Goal: Task Accomplishment & Management: Complete application form

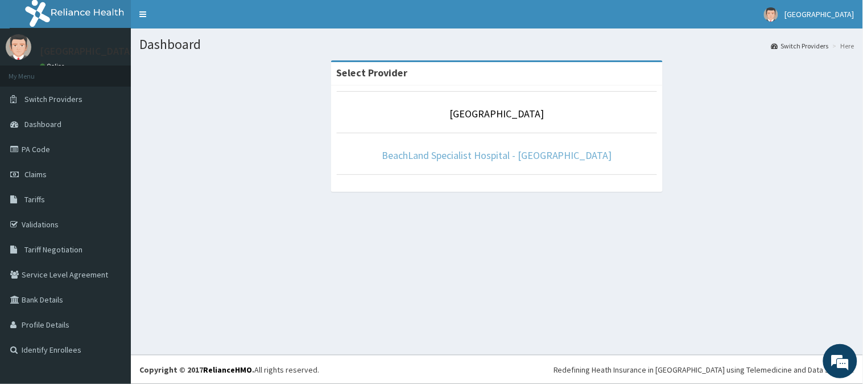
click at [546, 154] on link "BeachLand Specialist Hospital - [GEOGRAPHIC_DATA]" at bounding box center [497, 155] width 231 height 13
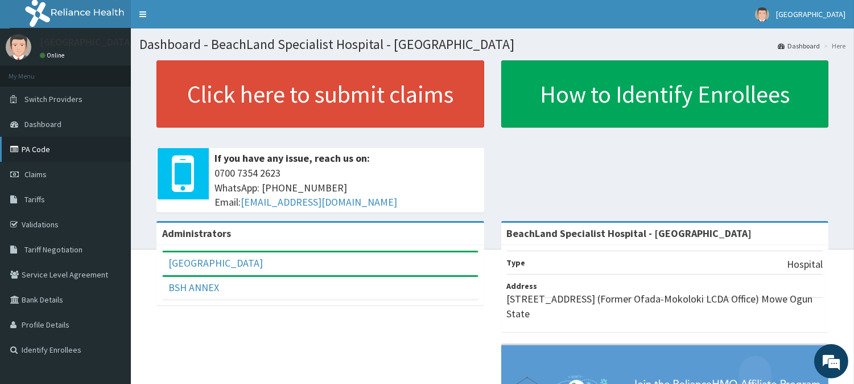
click at [26, 148] on link "PA Code" at bounding box center [65, 149] width 131 height 25
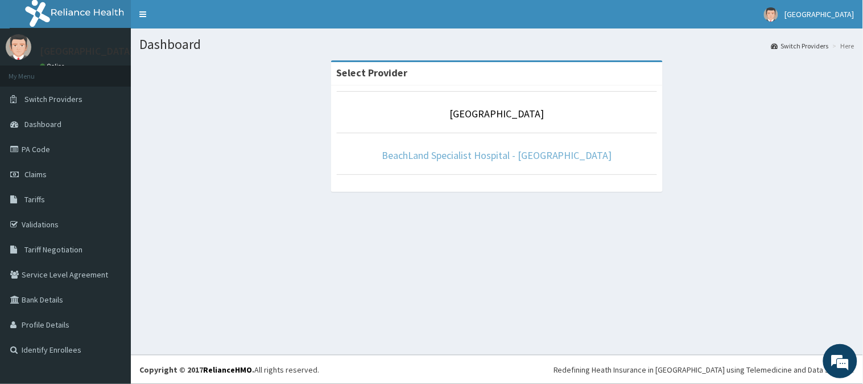
click at [497, 151] on link "BeachLand Specialist Hospital - [GEOGRAPHIC_DATA]" at bounding box center [497, 155] width 231 height 13
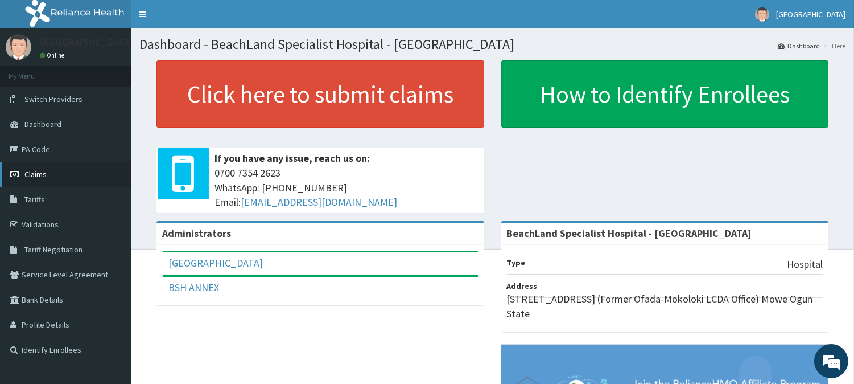
click at [43, 179] on link "Claims" at bounding box center [65, 174] width 131 height 25
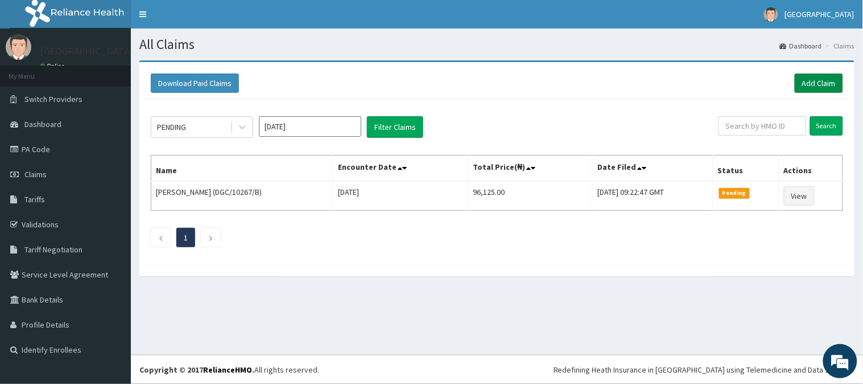
click at [828, 75] on link "Add Claim" at bounding box center [819, 82] width 48 height 19
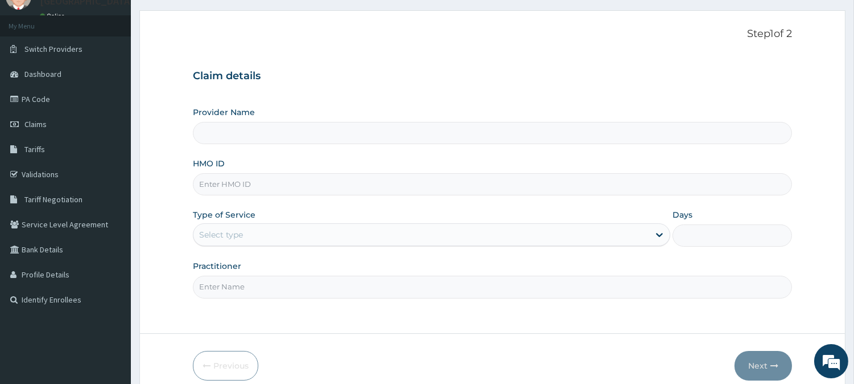
scroll to position [101, 0]
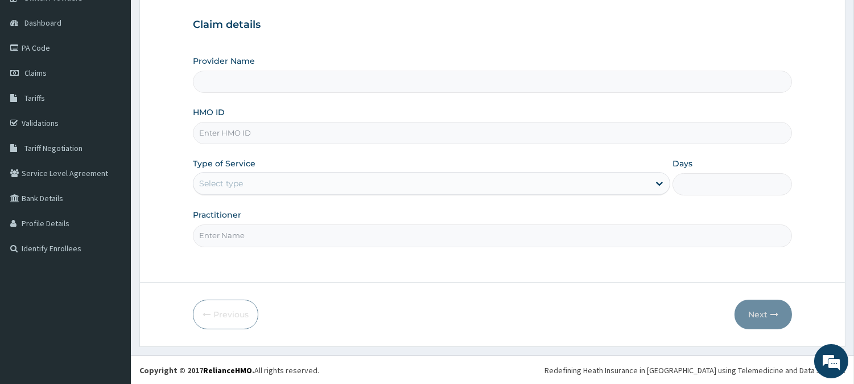
type input "BeachLand Specialist Hospital - Annex"
click at [215, 133] on input "HMO ID" at bounding box center [492, 133] width 599 height 22
paste input "GVP/10013/F"
type input "GVP/10013/F"
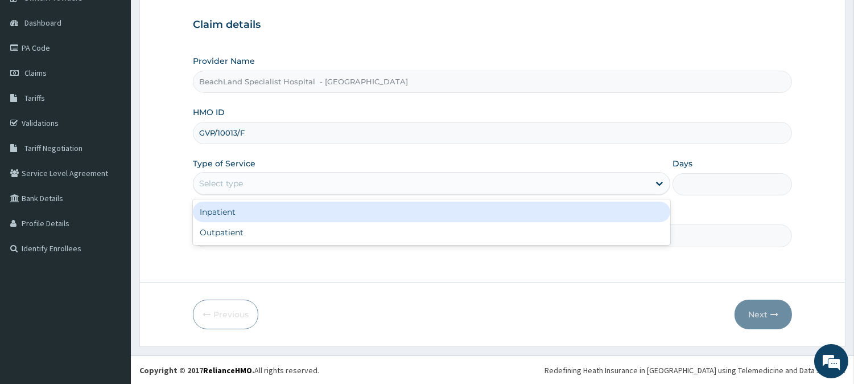
click at [216, 176] on div "Select type" at bounding box center [422, 183] width 456 height 18
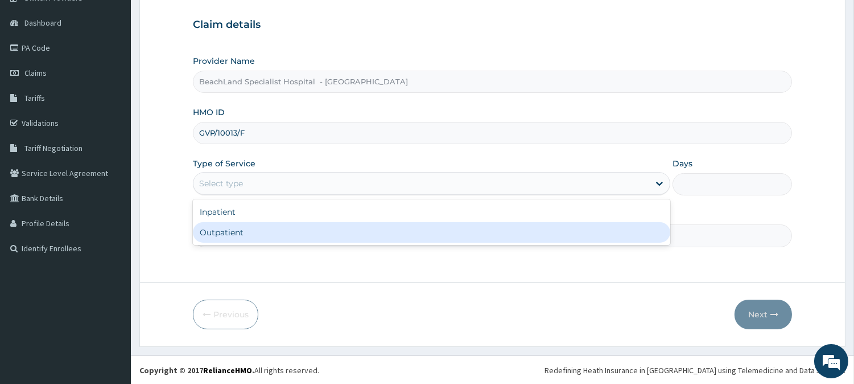
click at [230, 232] on div "Outpatient" at bounding box center [432, 232] width 478 height 20
type input "1"
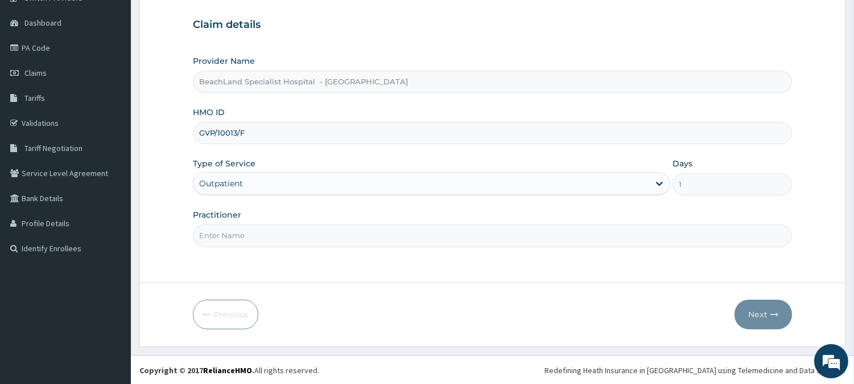
click at [231, 233] on input "Practitioner" at bounding box center [492, 235] width 599 height 22
type input "DR.AJALA"
click at [755, 311] on button "Next" at bounding box center [763, 314] width 57 height 30
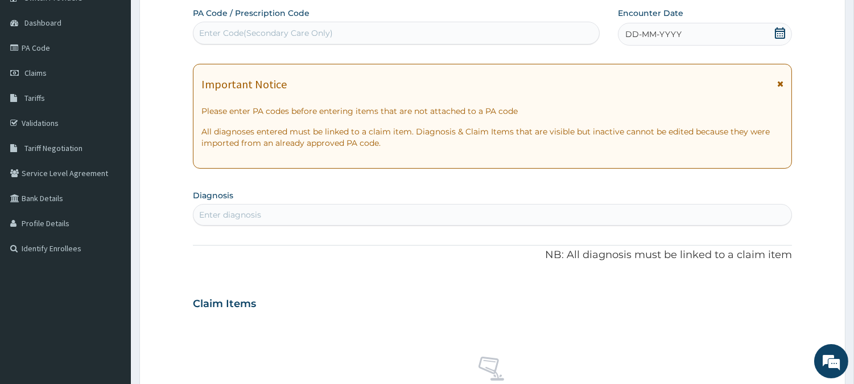
click at [254, 31] on div "Enter Code(Secondary Care Only)" at bounding box center [266, 32] width 134 height 11
paste input "PA/AA8C2C"
type input "PA/AA8C2C"
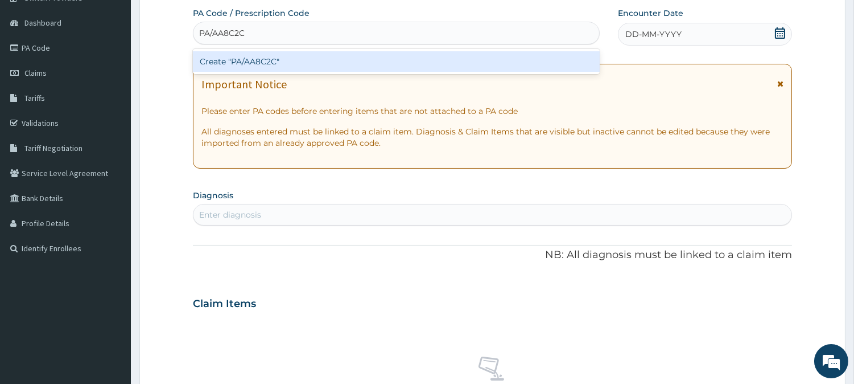
click at [259, 59] on div "Create "PA/AA8C2C"" at bounding box center [396, 61] width 407 height 20
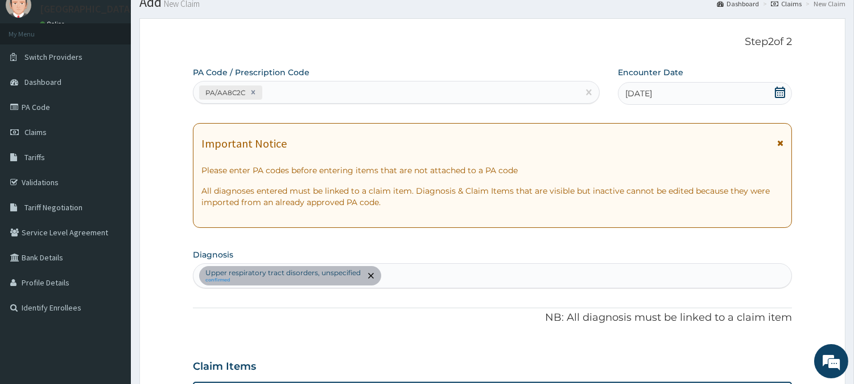
scroll to position [38, 0]
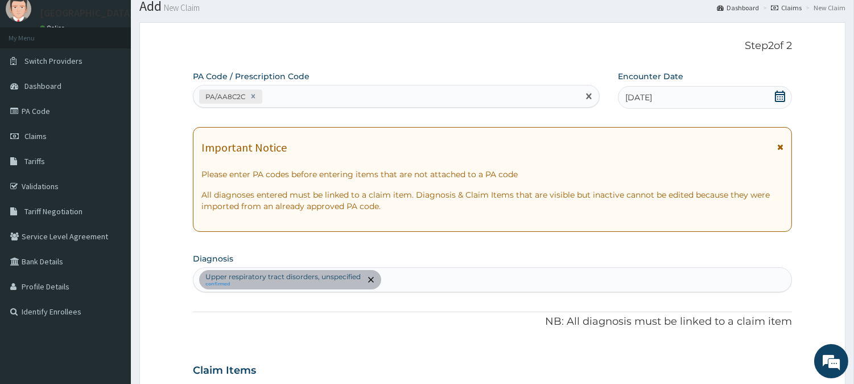
click at [285, 89] on div "PA/AA8C2C" at bounding box center [386, 96] width 385 height 19
paste input "PA/BAA709"
type input "PA/BAA709"
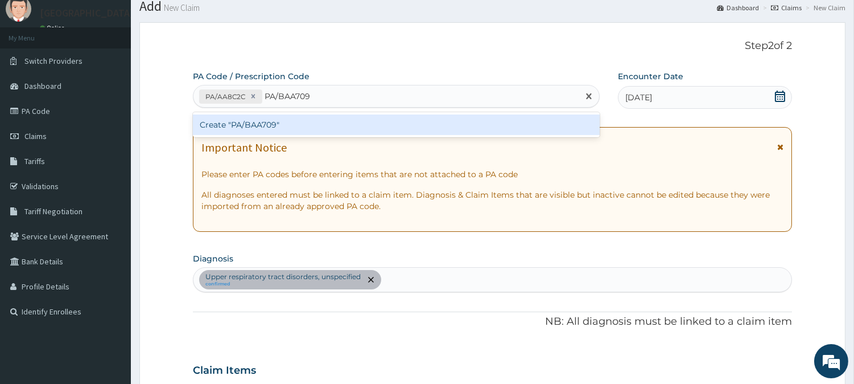
click at [306, 126] on div "Create "PA/BAA709"" at bounding box center [396, 124] width 407 height 20
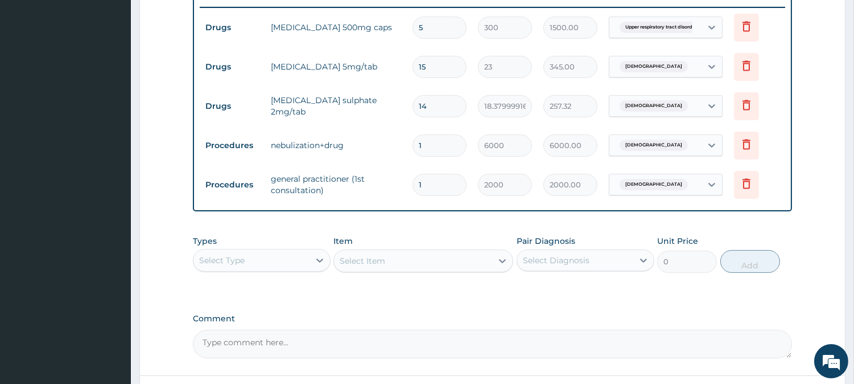
scroll to position [540, 0]
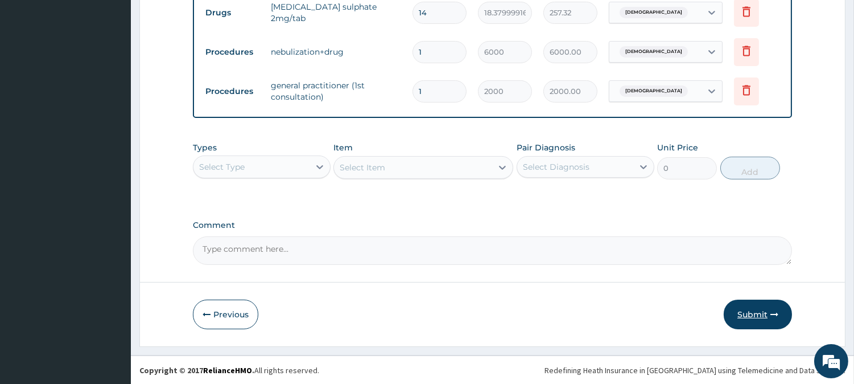
click at [741, 315] on button "Submit" at bounding box center [758, 314] width 68 height 30
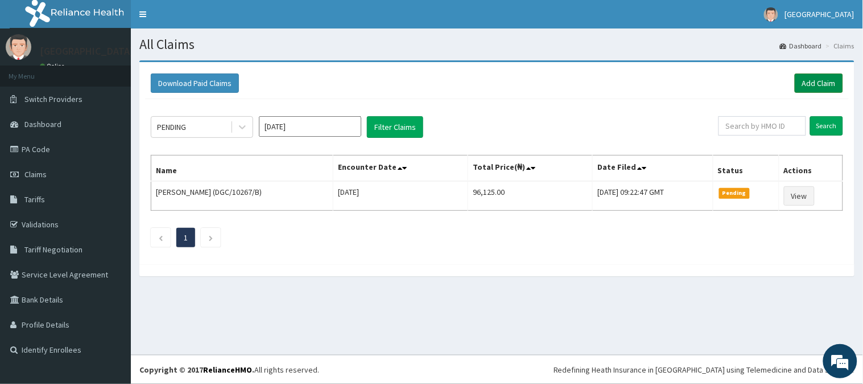
click at [815, 85] on link "Add Claim" at bounding box center [819, 82] width 48 height 19
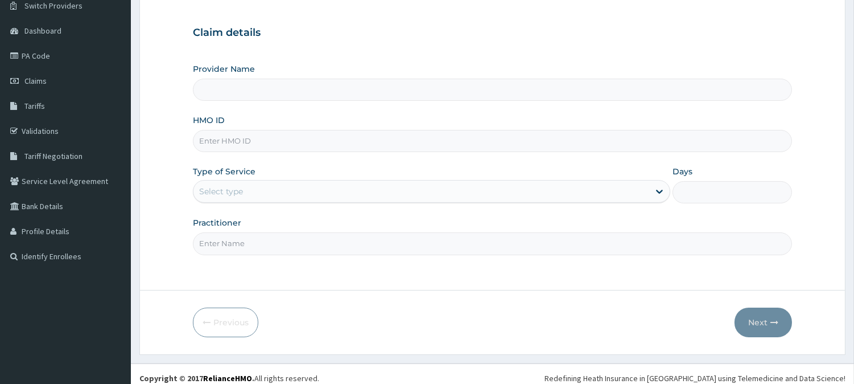
scroll to position [101, 0]
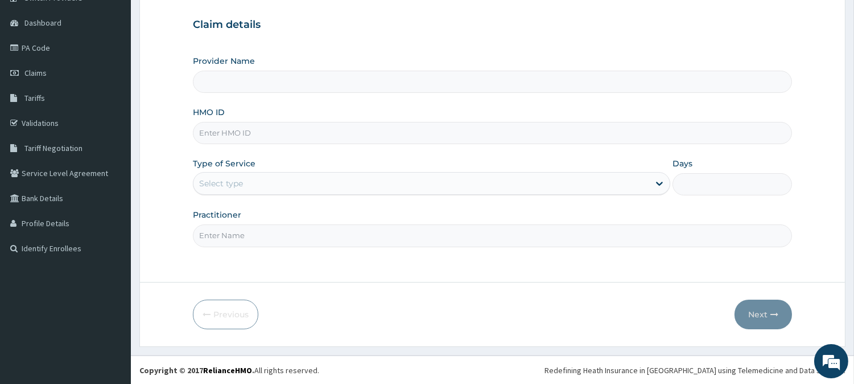
type input "BeachLand Specialist Hospital - Annex"
click at [215, 133] on input "HMO ID" at bounding box center [492, 133] width 599 height 22
paste input "ILW/10005/A"
type input "ILW/10005/A"
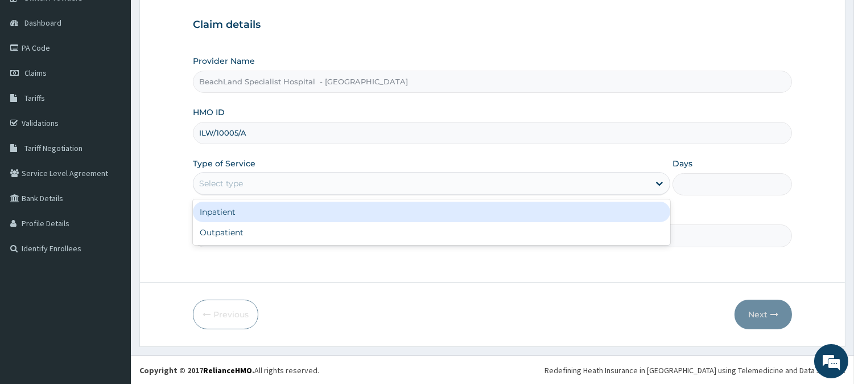
click at [282, 191] on div "Select type" at bounding box center [422, 183] width 456 height 18
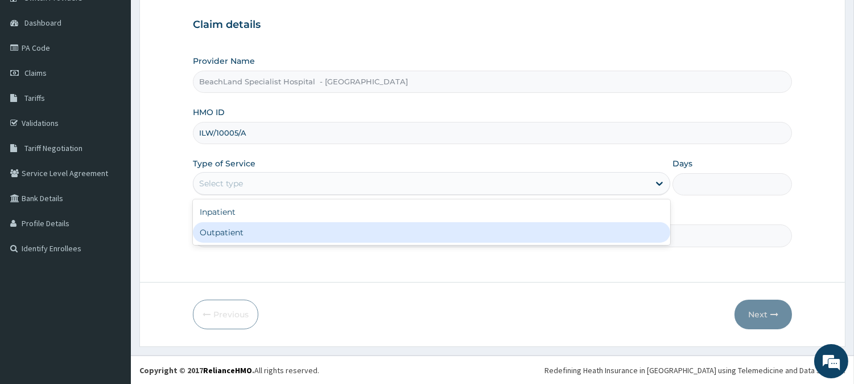
click at [281, 222] on div "Outpatient" at bounding box center [432, 232] width 478 height 20
type input "1"
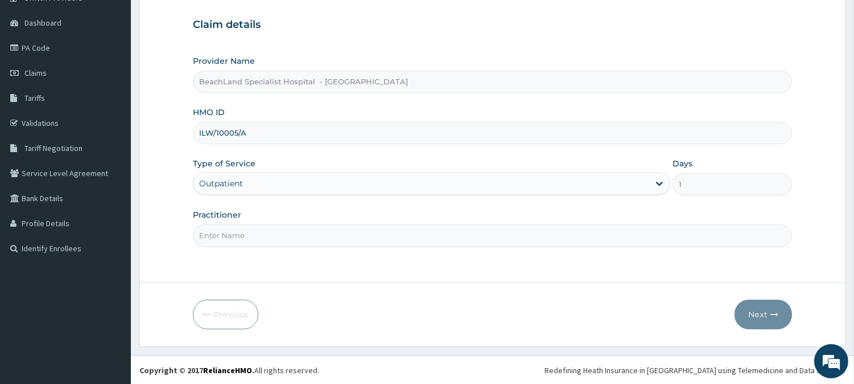
click at [281, 236] on input "Practitioner" at bounding box center [492, 235] width 599 height 22
type input "DR VICTORY"
click at [760, 316] on button "Next" at bounding box center [763, 314] width 57 height 30
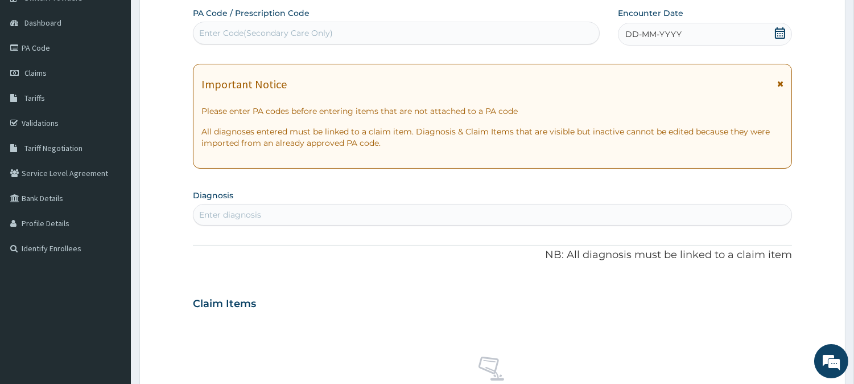
scroll to position [0, 0]
click at [264, 27] on div "Enter Code(Secondary Care Only)" at bounding box center [266, 32] width 134 height 11
paste input "PA/5F013B"
type input "PA/5F013B"
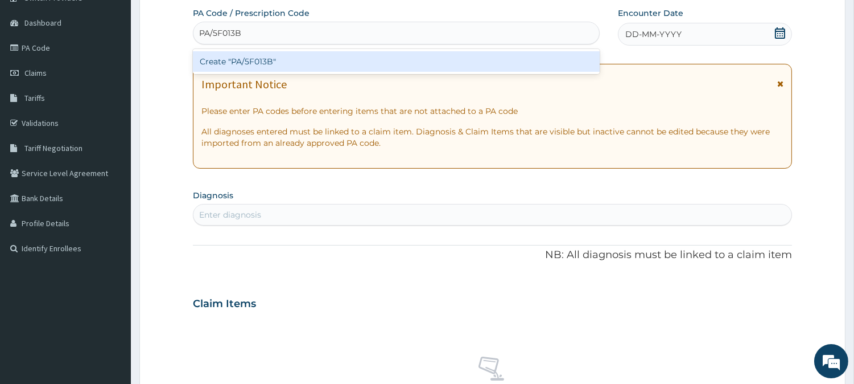
click at [266, 60] on div "Create "PA/5F013B"" at bounding box center [396, 61] width 407 height 20
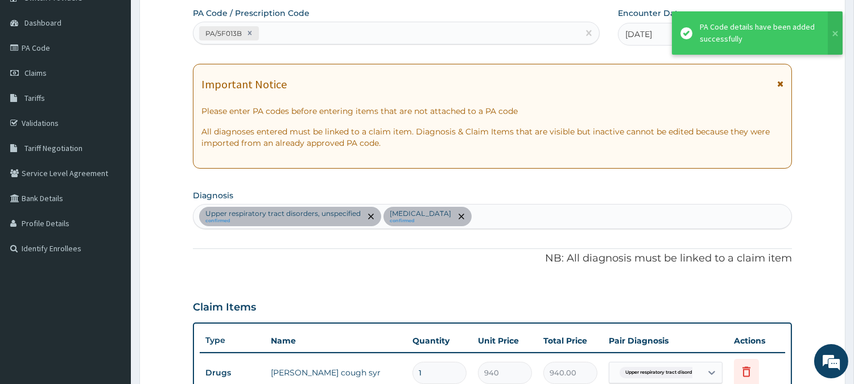
scroll to position [402, 0]
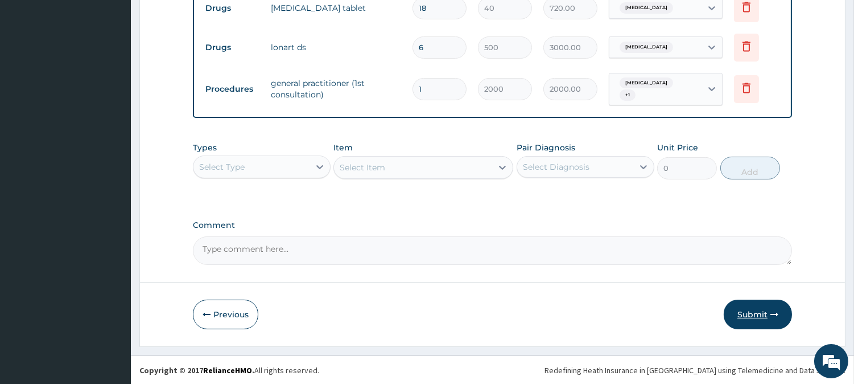
click at [771, 315] on icon "button" at bounding box center [775, 314] width 8 height 8
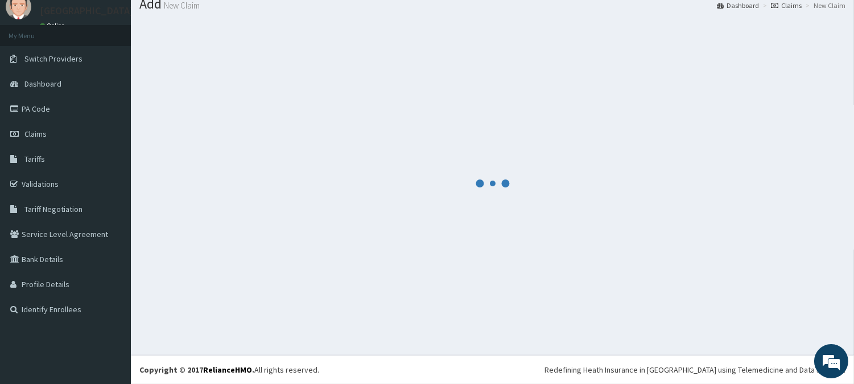
scroll to position [505, 0]
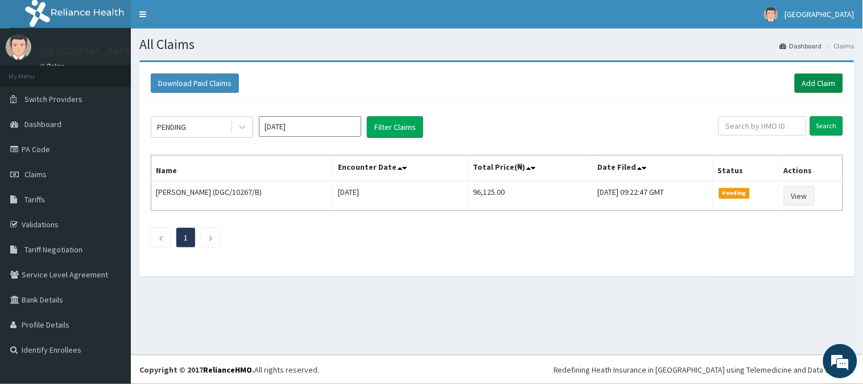
click at [817, 78] on link "Add Claim" at bounding box center [819, 82] width 48 height 19
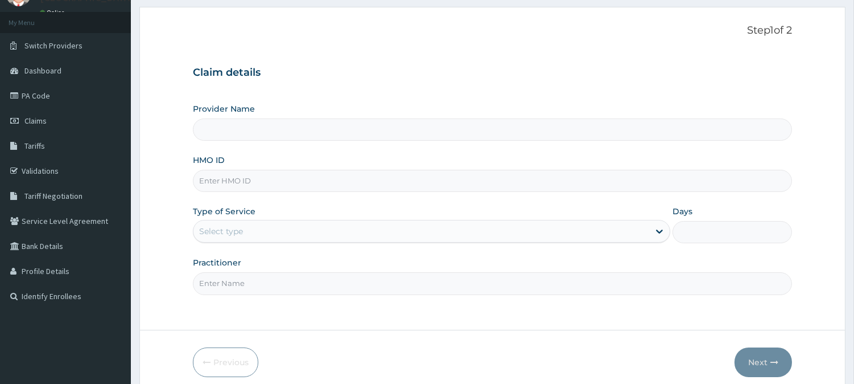
scroll to position [101, 0]
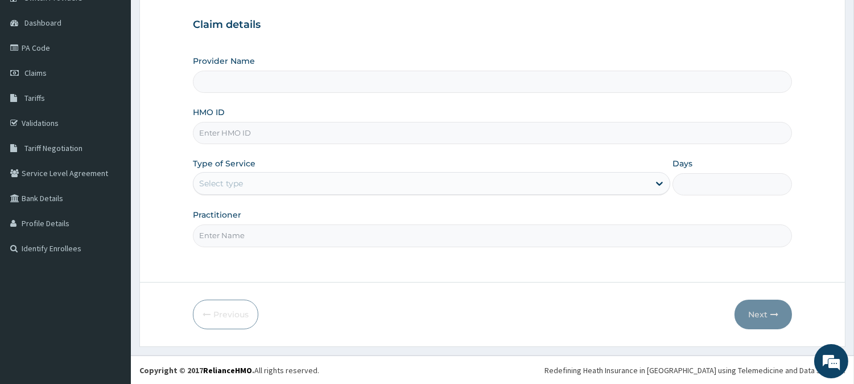
click at [231, 135] on input "HMO ID" at bounding box center [492, 133] width 599 height 22
paste input "GVP/10013/B"
type input "GVP/10013/B"
click at [226, 175] on div "Select type" at bounding box center [422, 183] width 456 height 18
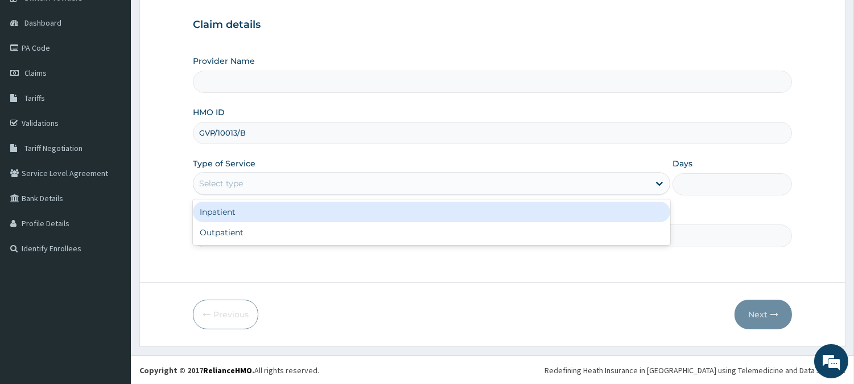
type input "BeachLand Specialist Hospital - [GEOGRAPHIC_DATA]"
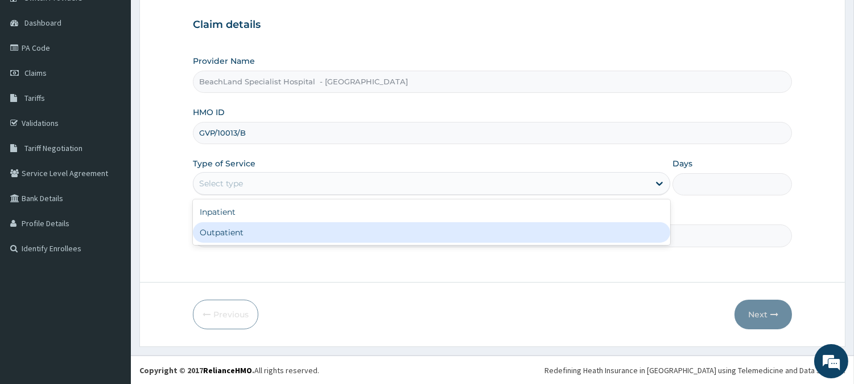
click at [231, 225] on div "Outpatient" at bounding box center [432, 232] width 478 height 20
type input "1"
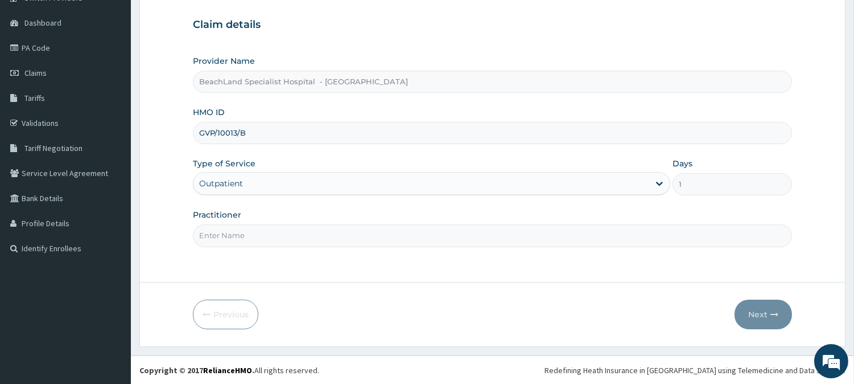
click at [229, 240] on input "Practitioner" at bounding box center [492, 235] width 599 height 22
type input "[PERSON_NAME]"
click at [771, 315] on icon "button" at bounding box center [775, 314] width 8 height 8
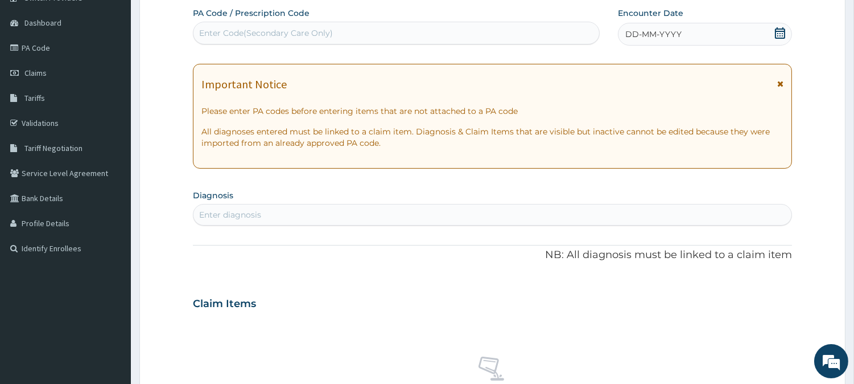
click at [254, 29] on div "Enter Code(Secondary Care Only)" at bounding box center [266, 32] width 134 height 11
paste input "PA/F257B4"
type input "PA/F257B4"
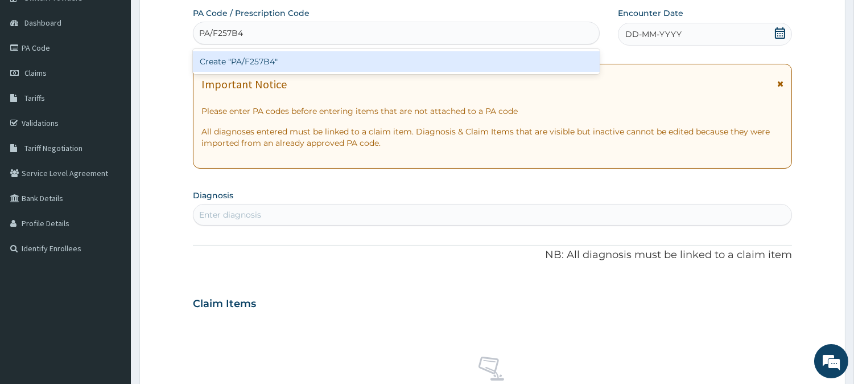
click at [305, 59] on div "Create "PA/F257B4"" at bounding box center [396, 61] width 407 height 20
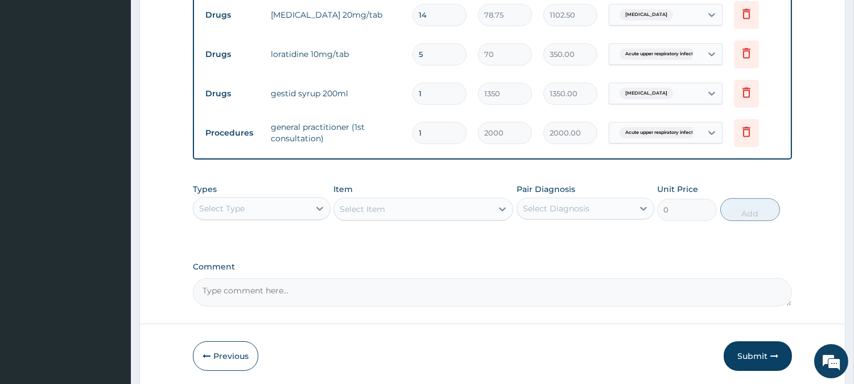
scroll to position [540, 0]
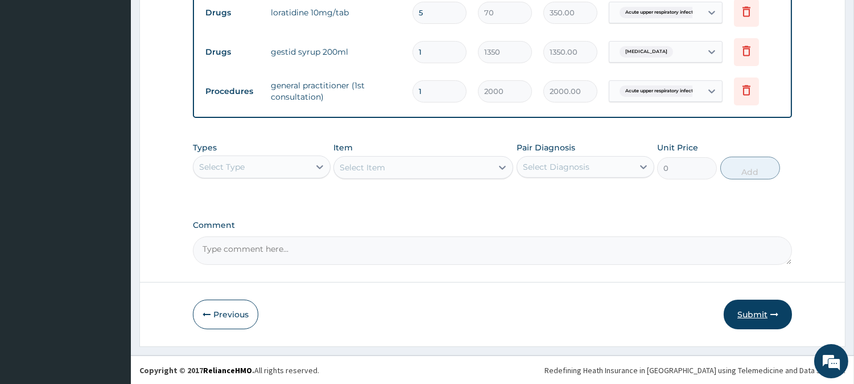
click at [758, 312] on button "Submit" at bounding box center [758, 314] width 68 height 30
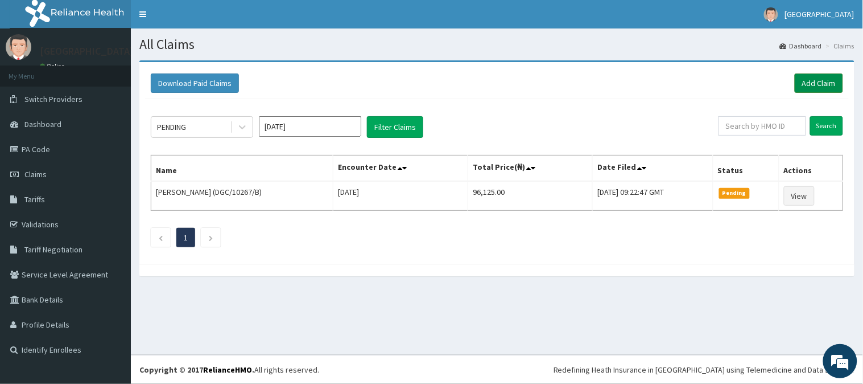
click at [810, 80] on link "Add Claim" at bounding box center [819, 82] width 48 height 19
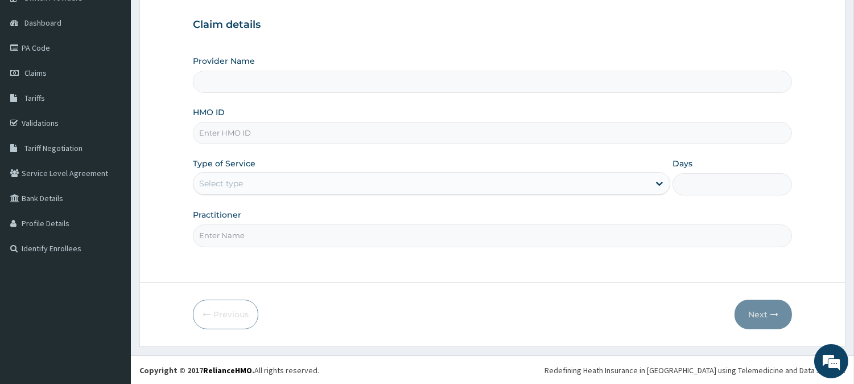
type input "BeachLand Specialist Hospital - [GEOGRAPHIC_DATA]"
click at [242, 137] on input "HMO ID" at bounding box center [492, 133] width 599 height 22
paste input "CTN/10038/A"
type input "CTN/10038/A"
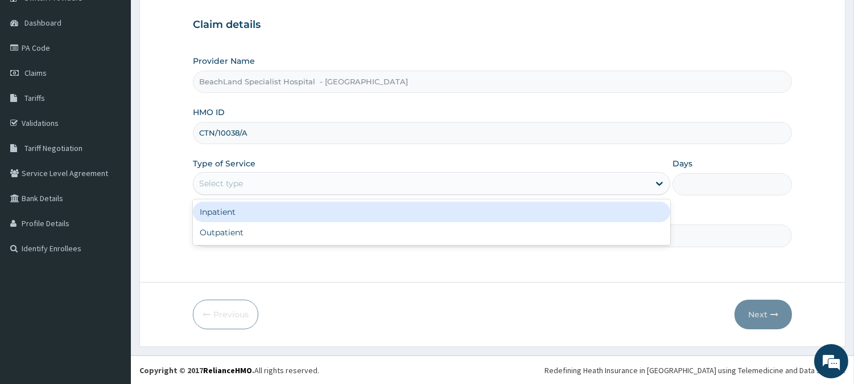
click at [269, 186] on div "Select type" at bounding box center [422, 183] width 456 height 18
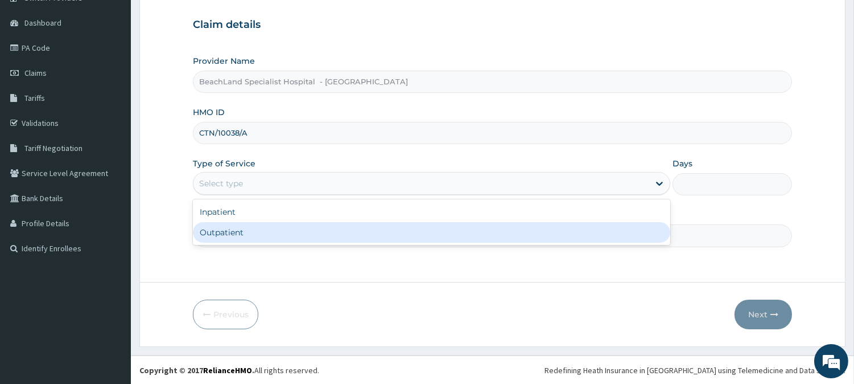
click at [266, 229] on div "Outpatient" at bounding box center [432, 232] width 478 height 20
type input "1"
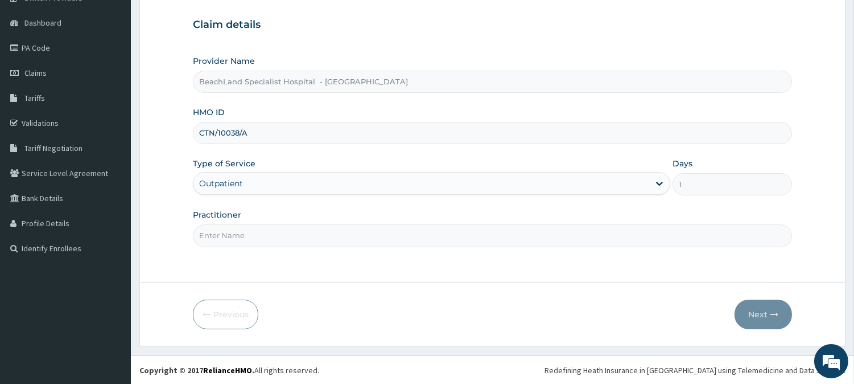
click at [264, 232] on input "Practitioner" at bounding box center [492, 235] width 599 height 22
type input "[PERSON_NAME]"
click at [750, 306] on button "Next" at bounding box center [763, 314] width 57 height 30
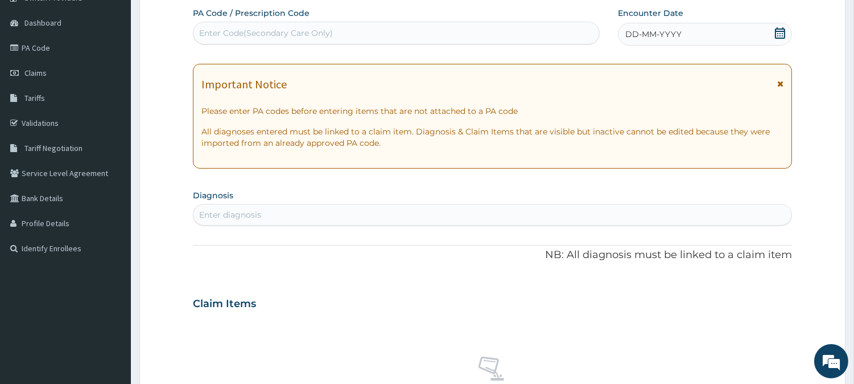
click at [287, 35] on div "Enter Code(Secondary Care Only)" at bounding box center [266, 32] width 134 height 11
paste input "PA/2AB268"
type input "PA/2AB268"
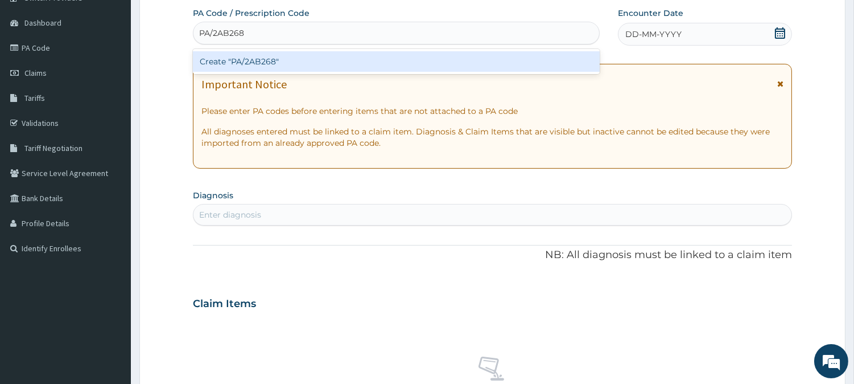
click at [290, 67] on div "Create "PA/2AB268"" at bounding box center [396, 61] width 407 height 20
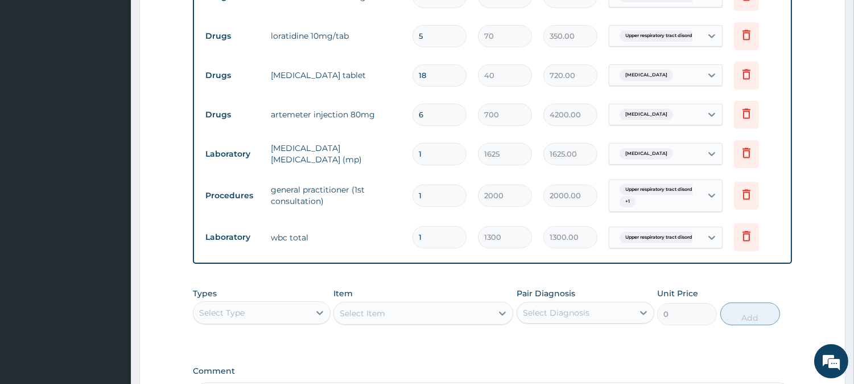
scroll to position [663, 0]
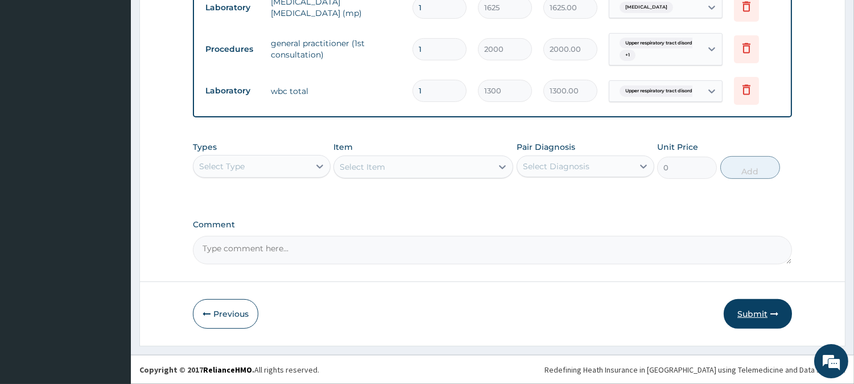
click at [745, 305] on button "Submit" at bounding box center [758, 314] width 68 height 30
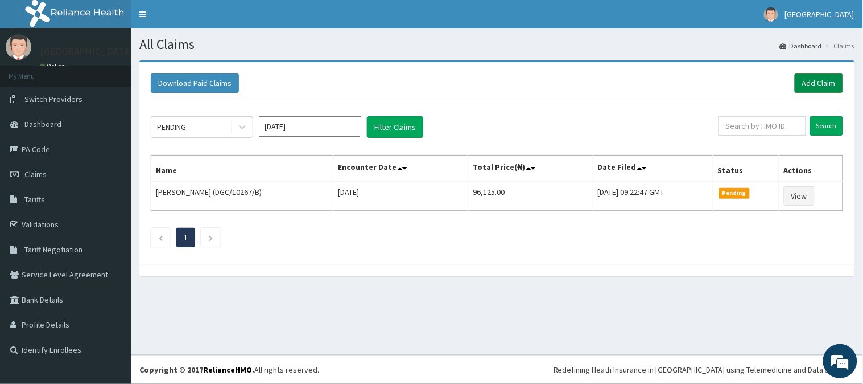
click at [803, 79] on link "Add Claim" at bounding box center [819, 82] width 48 height 19
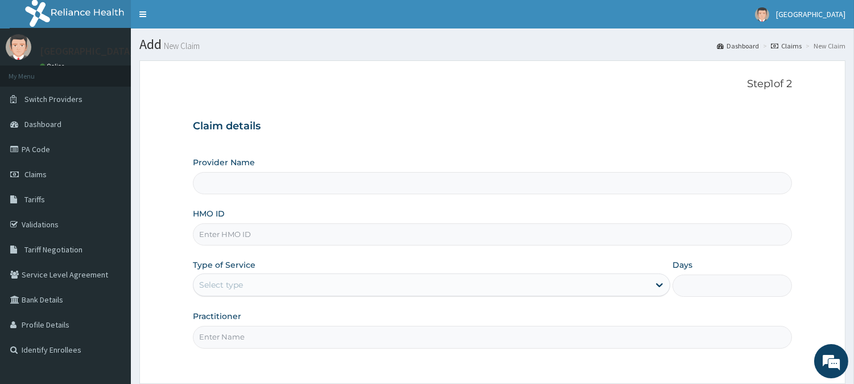
type input "BeachLand Specialist Hospital - [GEOGRAPHIC_DATA]"
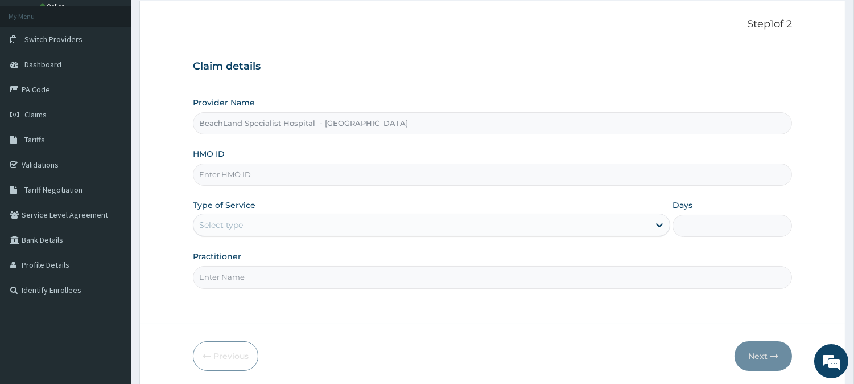
scroll to position [63, 0]
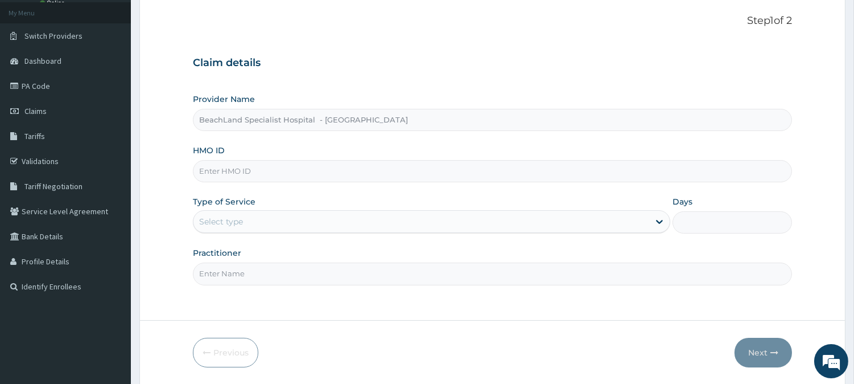
click at [219, 170] on input "HMO ID" at bounding box center [492, 171] width 599 height 22
paste input "PIN/10008/G"
type input "PIN/10008/G"
click at [241, 212] on div "Select type" at bounding box center [432, 221] width 478 height 23
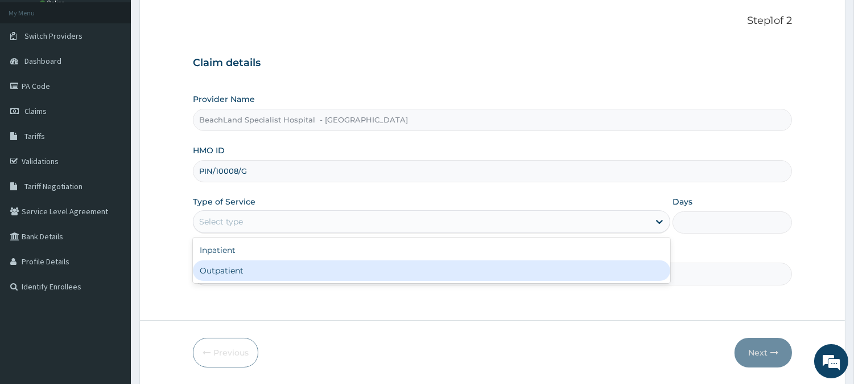
click at [241, 266] on div "Outpatient" at bounding box center [432, 270] width 478 height 20
type input "1"
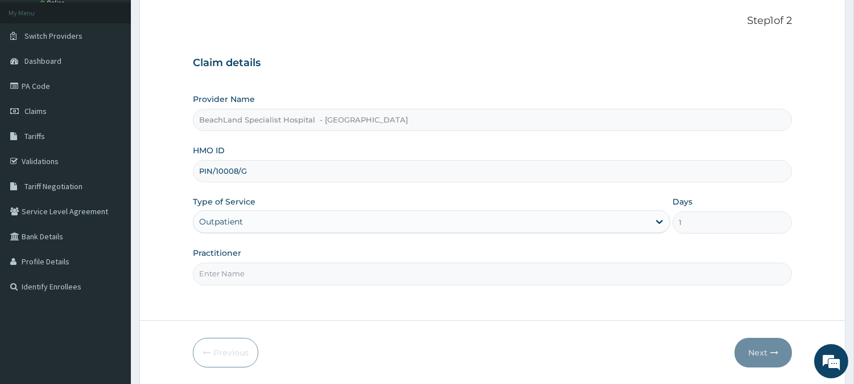
click at [240, 274] on input "Practitioner" at bounding box center [492, 273] width 599 height 22
type input "[PERSON_NAME]"
click at [754, 354] on button "Next" at bounding box center [763, 353] width 57 height 30
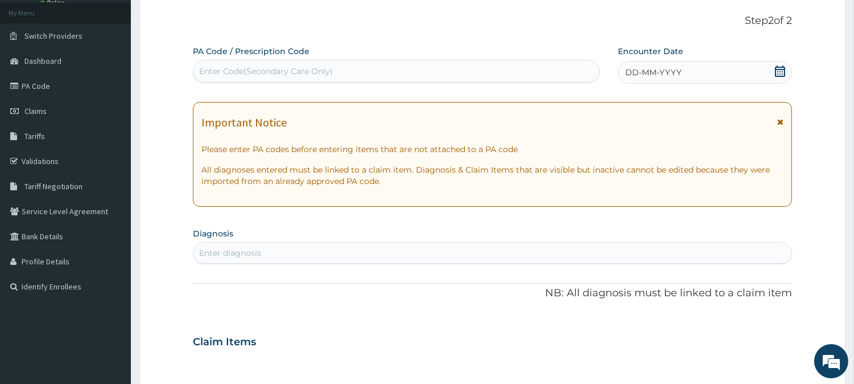
click at [389, 65] on div "Enter Code(Secondary Care Only)" at bounding box center [397, 71] width 406 height 18
paste input "PA/CAA254"
type input "PA/CAA254"
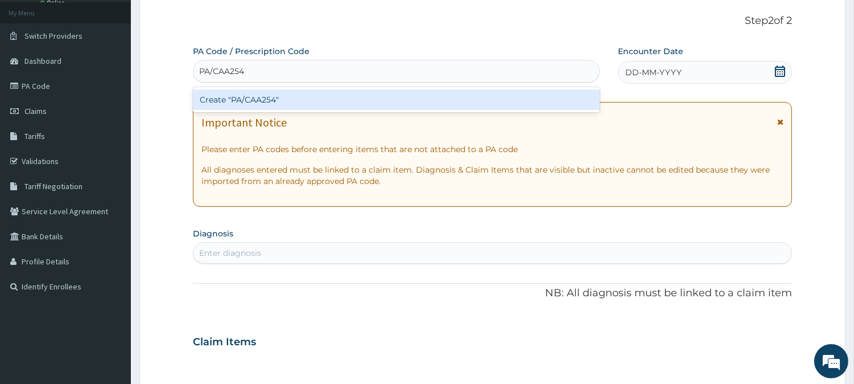
click at [367, 102] on div "Create "PA/CAA254"" at bounding box center [396, 99] width 407 height 20
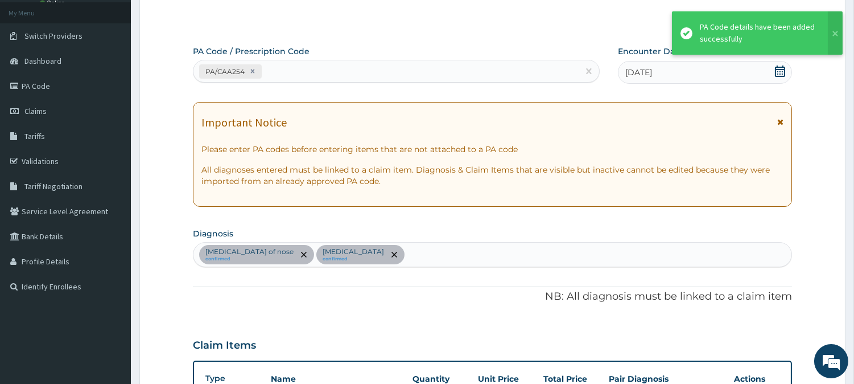
scroll to position [360, 0]
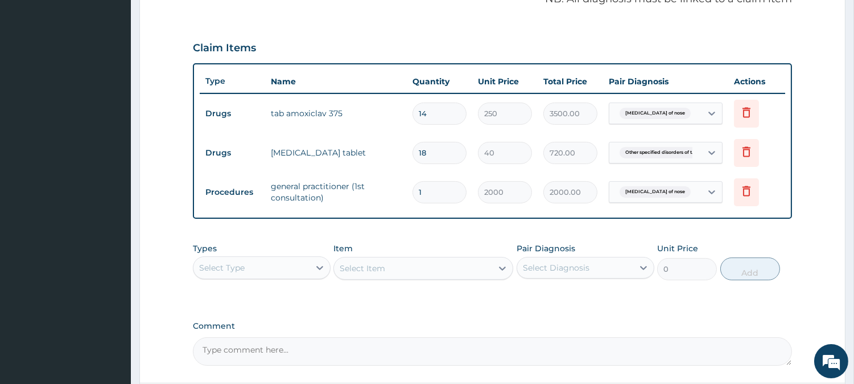
click at [428, 147] on input "18" at bounding box center [440, 153] width 54 height 22
type input "1"
type input "40.00"
type input "0.00"
type input "6"
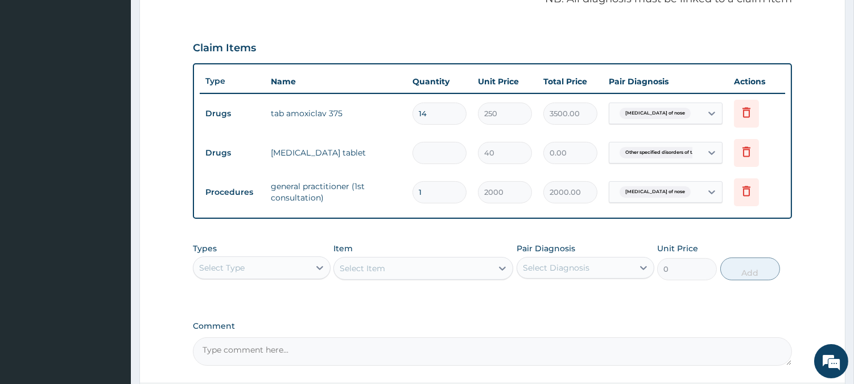
type input "240.00"
type input "6"
click at [590, 321] on label "Comment" at bounding box center [492, 326] width 599 height 10
click at [590, 337] on textarea "Comment" at bounding box center [492, 351] width 599 height 28
drag, startPoint x: 447, startPoint y: 110, endPoint x: 461, endPoint y: 109, distance: 13.7
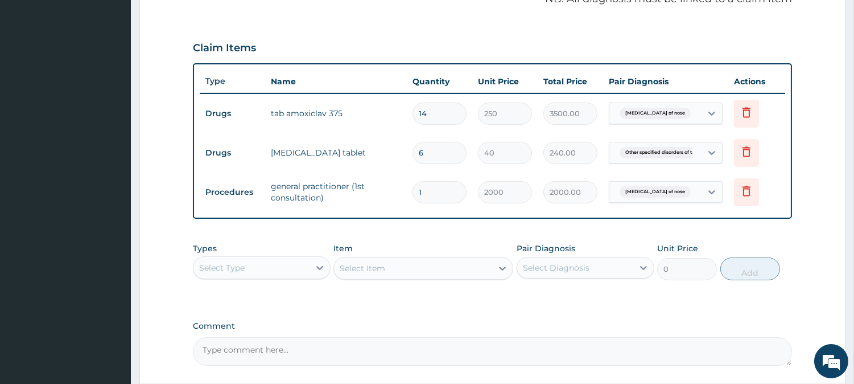
click at [448, 110] on input "14" at bounding box center [440, 113] width 54 height 22
type input "1"
type input "250.00"
type input "10"
type input "2500.00"
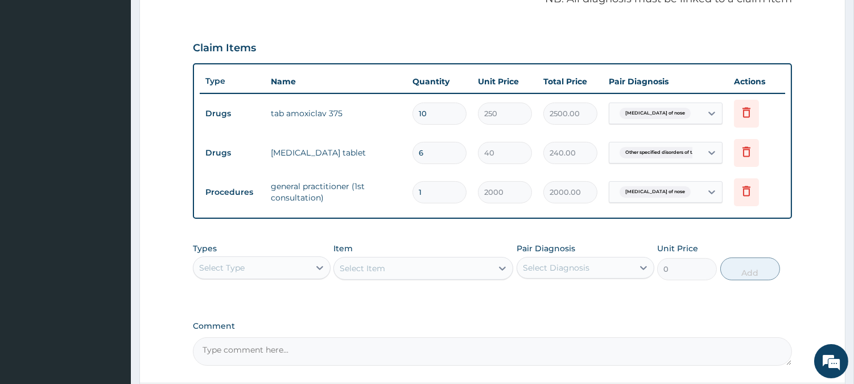
type input "10"
click at [788, 218] on div "PA Code / Prescription Code PA/CAA254 Encounter Date 12-10-2025 Important Notic…" at bounding box center [492, 56] width 599 height 617
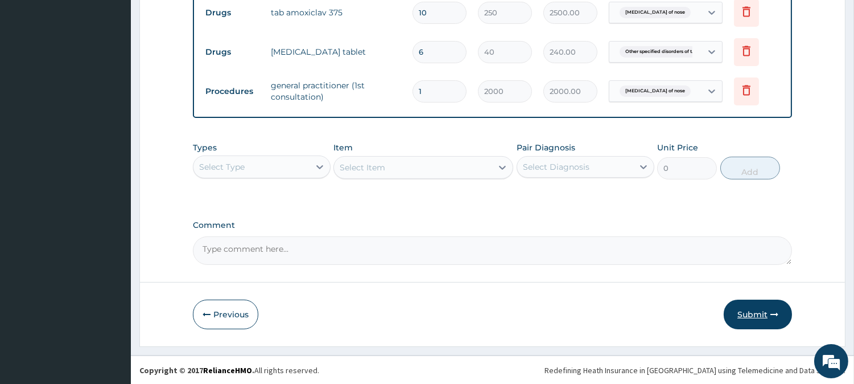
click at [754, 309] on button "Submit" at bounding box center [758, 314] width 68 height 30
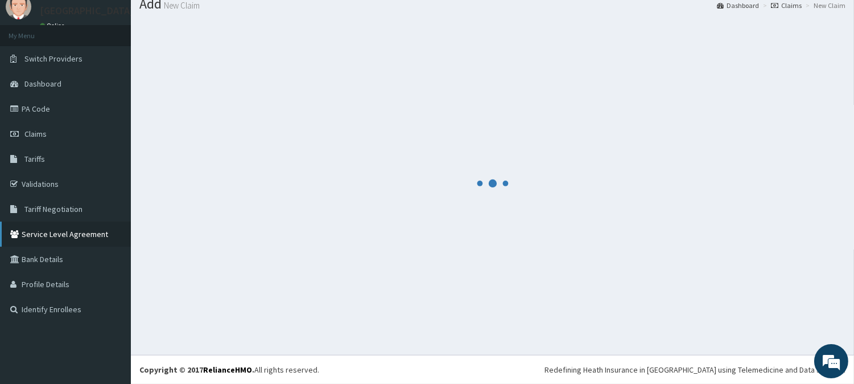
scroll to position [461, 0]
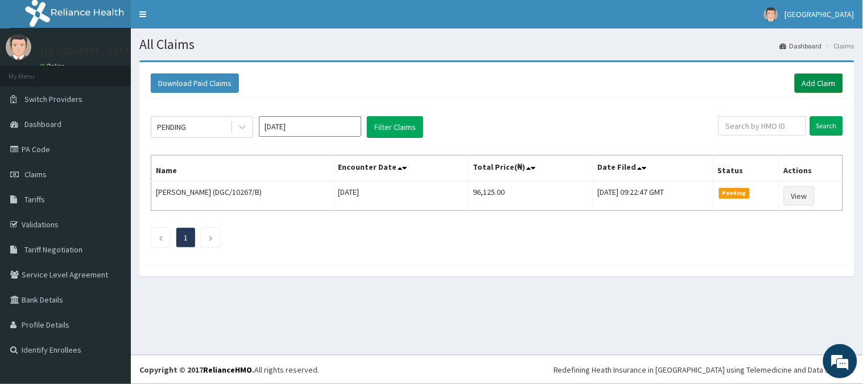
click at [812, 81] on link "Add Claim" at bounding box center [819, 82] width 48 height 19
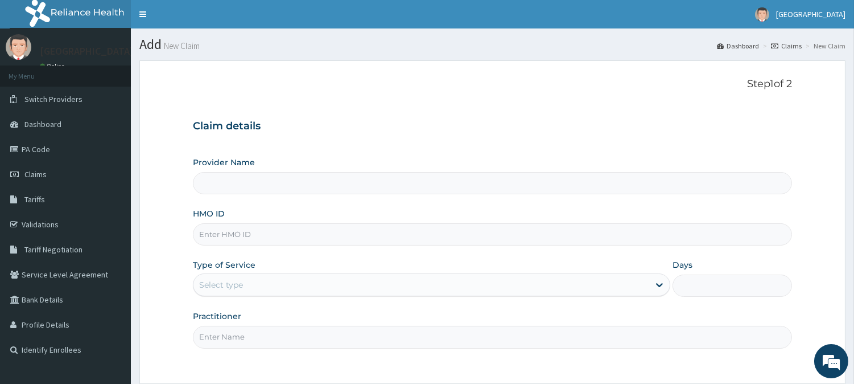
type input "BeachLand Specialist Hospital - [GEOGRAPHIC_DATA]"
click at [229, 230] on input "HMO ID" at bounding box center [492, 234] width 599 height 22
paste input "CLG/10052/A"
type input "CLG/10052/A"
click at [260, 279] on div "Select type" at bounding box center [422, 284] width 456 height 18
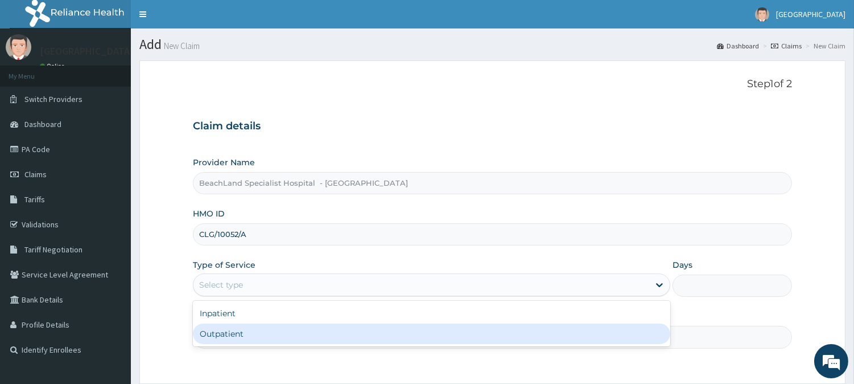
click at [274, 336] on div "Outpatient" at bounding box center [432, 333] width 478 height 20
type input "1"
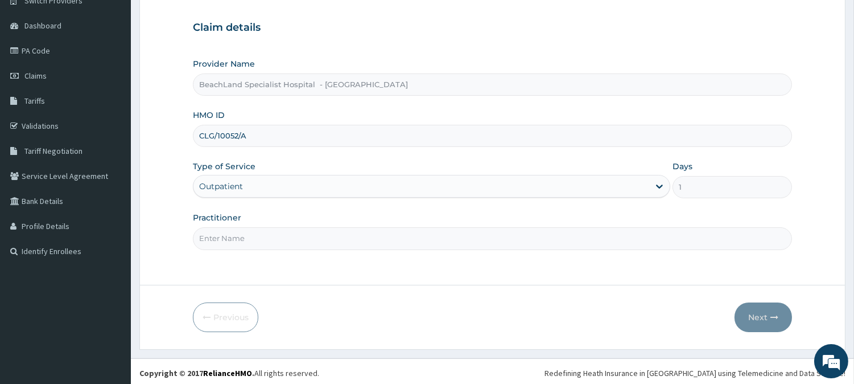
scroll to position [101, 0]
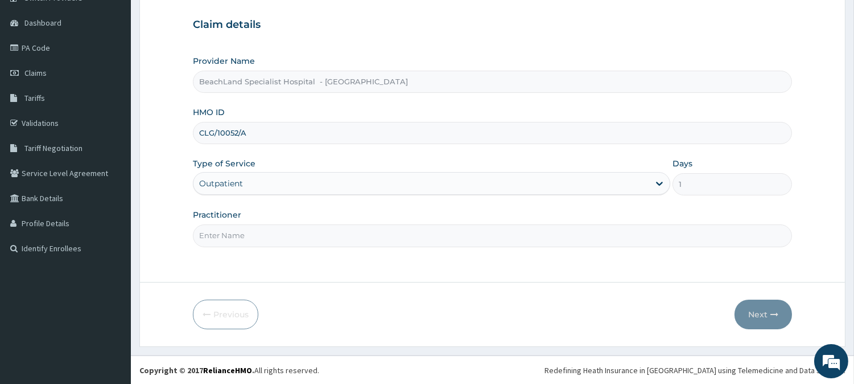
click at [254, 232] on input "Practitioner" at bounding box center [492, 235] width 599 height 22
type input "DR.AJALA"
click at [768, 310] on button "Next" at bounding box center [763, 314] width 57 height 30
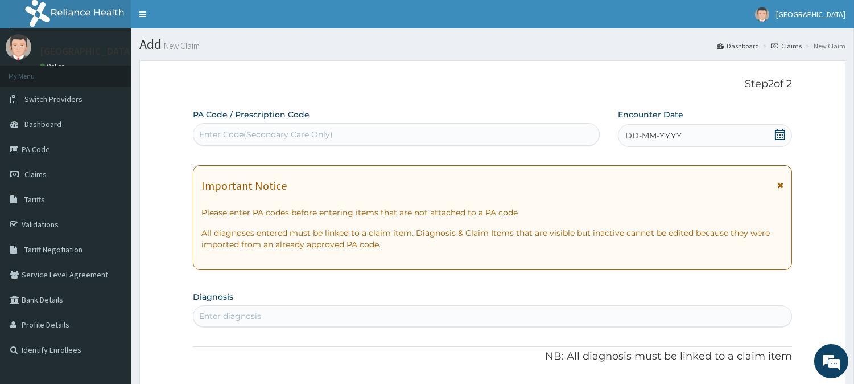
click at [346, 138] on div "Enter Code(Secondary Care Only)" at bounding box center [397, 134] width 406 height 18
paste input "PA/9E9F3A"
type input "PA/9E9F3A"
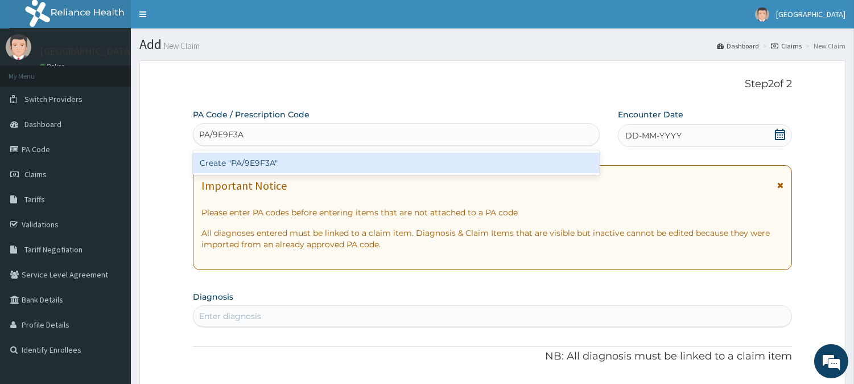
click at [359, 160] on div "Create "PA/9E9F3A"" at bounding box center [396, 163] width 407 height 20
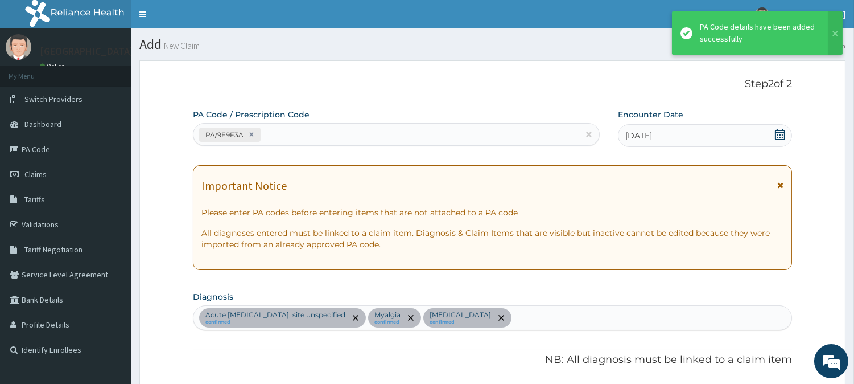
scroll to position [439, 0]
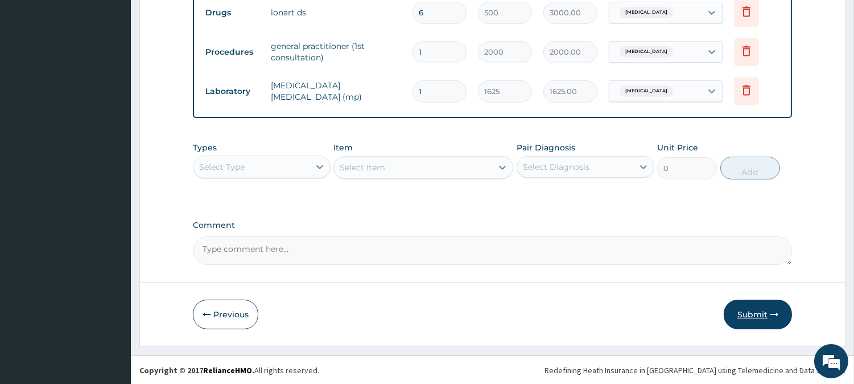
click at [755, 306] on button "Submit" at bounding box center [758, 314] width 68 height 30
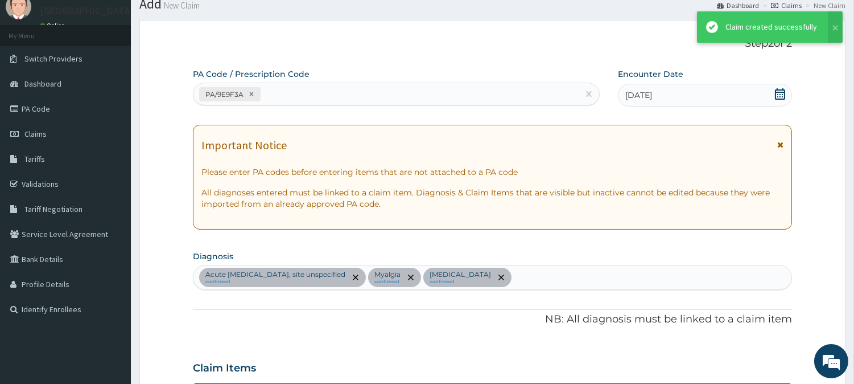
scroll to position [540, 0]
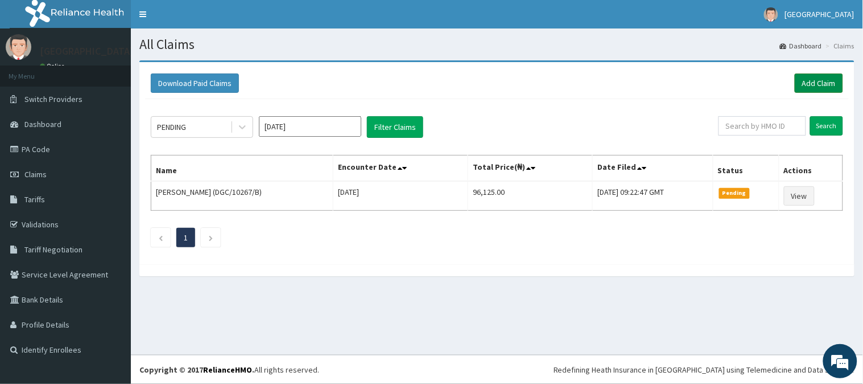
click at [820, 81] on link "Add Claim" at bounding box center [819, 82] width 48 height 19
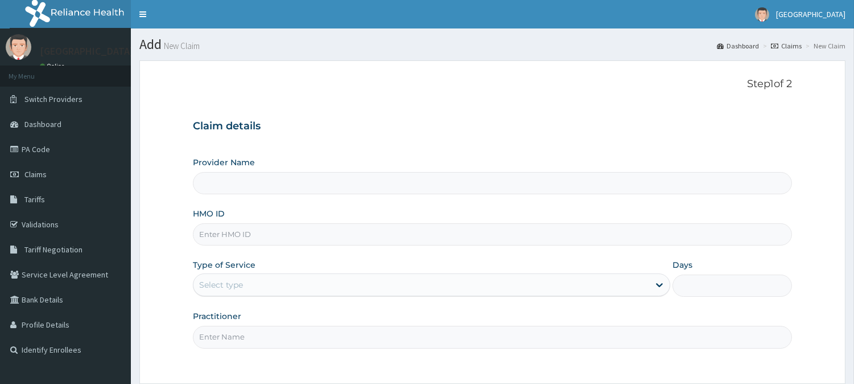
scroll to position [63, 0]
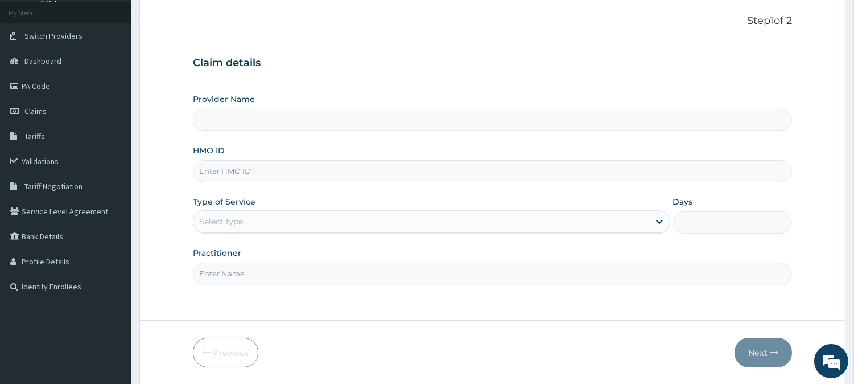
type input "BeachLand Specialist Hospital - [GEOGRAPHIC_DATA]"
click at [223, 174] on input "HMO ID" at bounding box center [492, 171] width 599 height 22
paste input "WFE/10018/A"
type input "WFE/10018/A"
click at [220, 217] on div "Select type" at bounding box center [221, 221] width 44 height 11
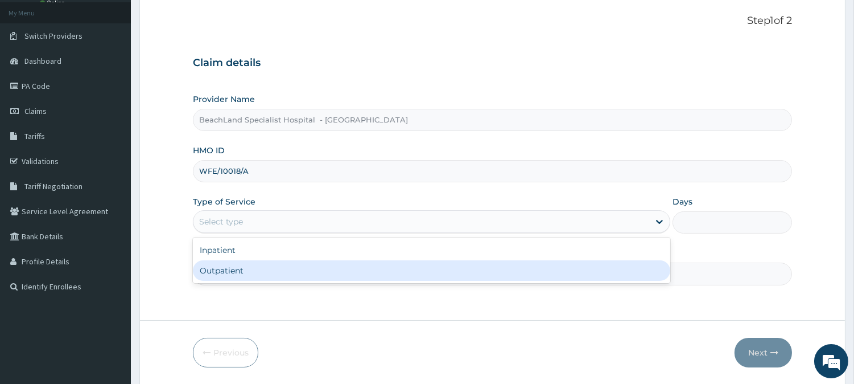
click at [227, 274] on div "Outpatient" at bounding box center [432, 270] width 478 height 20
type input "1"
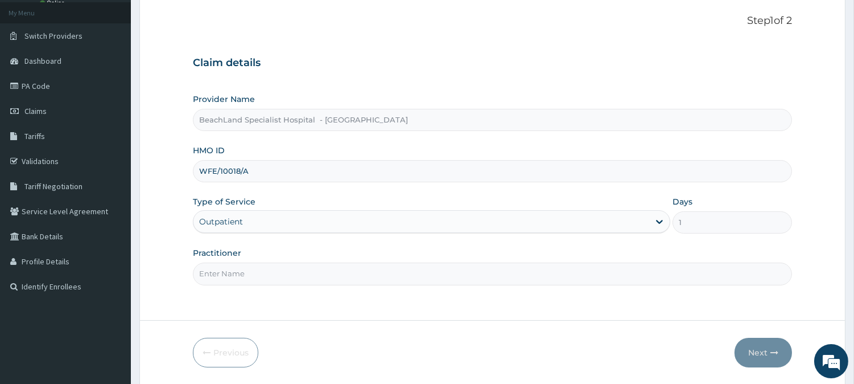
click at [227, 274] on input "Practitioner" at bounding box center [492, 273] width 599 height 22
type input "DR JEREMIAH"
click at [764, 345] on button "Next" at bounding box center [763, 353] width 57 height 30
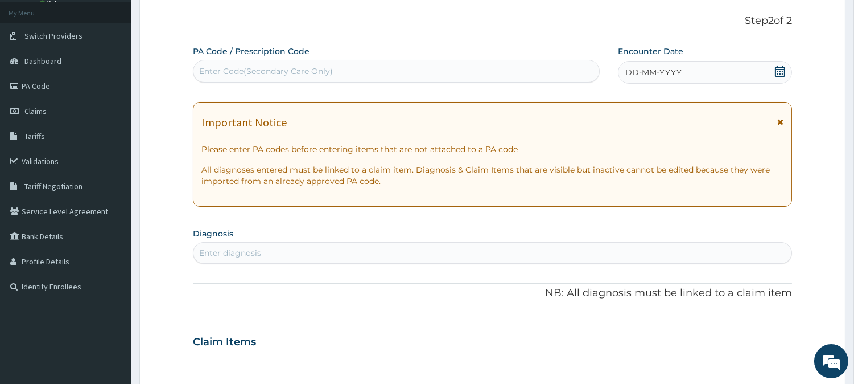
click at [383, 75] on div "Enter Code(Secondary Care Only)" at bounding box center [397, 71] width 406 height 18
paste input "PA/96D265"
type input "PA/96D265"
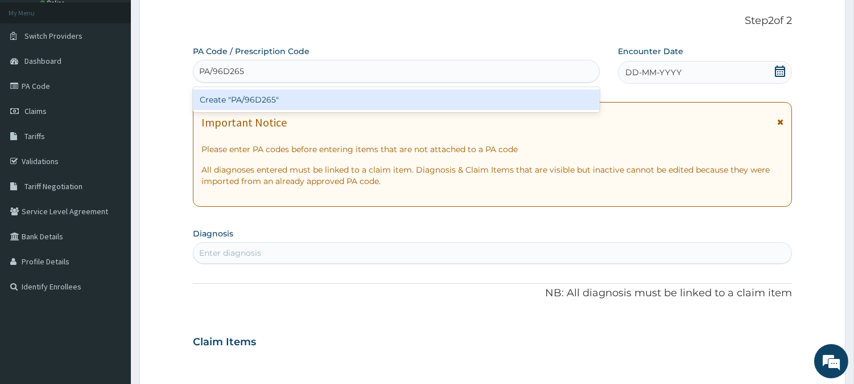
click at [371, 101] on div "Create "PA/96D265"" at bounding box center [396, 99] width 407 height 20
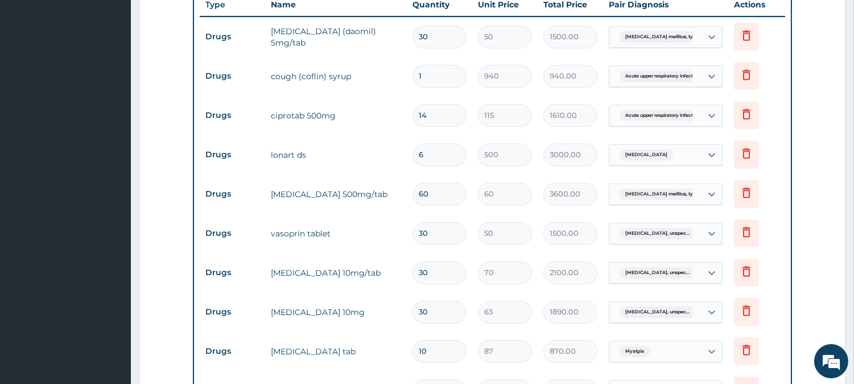
scroll to position [508, 0]
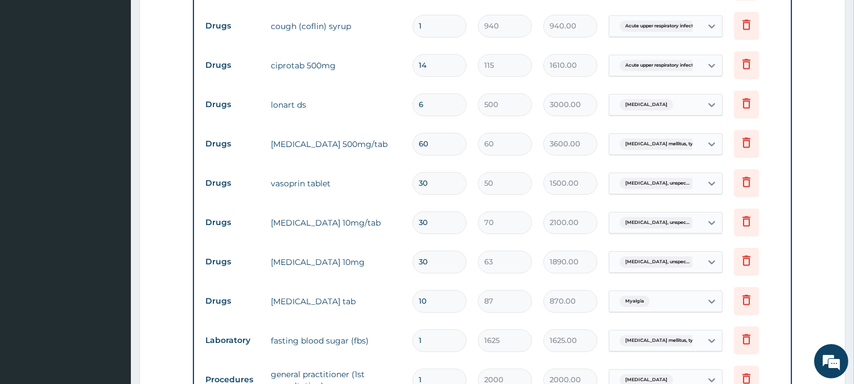
click at [446, 142] on input "60" at bounding box center [440, 144] width 54 height 22
type input "6"
type input "360.00"
type input "0.00"
type input "1"
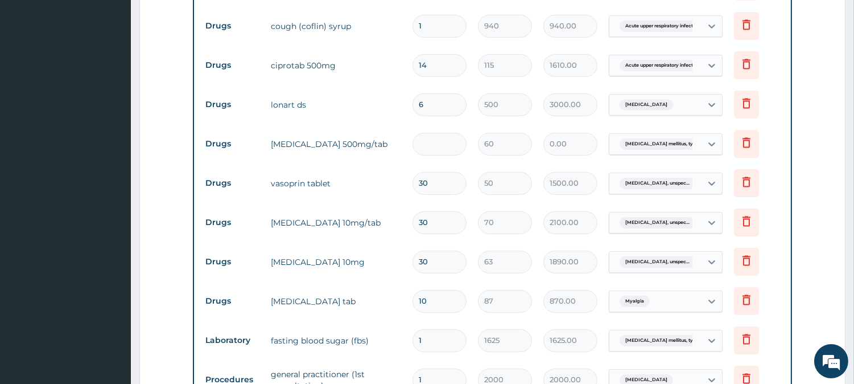
type input "60.00"
type input "12"
type input "720.00"
type input "120"
type input "7200.00"
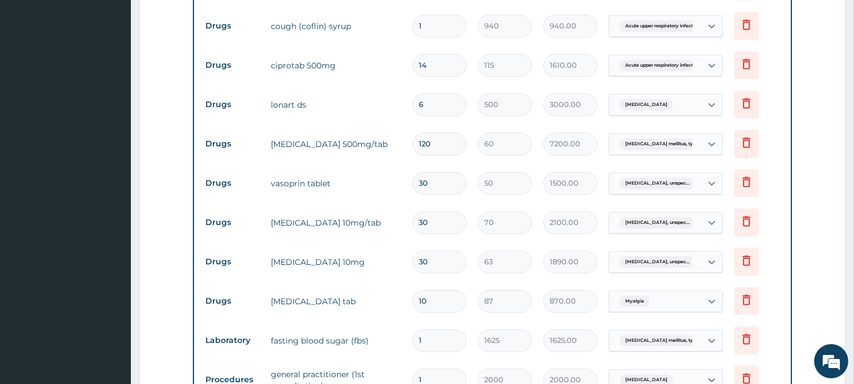
type input "120"
click at [399, 151] on td "metformin 500mg/tab" at bounding box center [336, 144] width 142 height 23
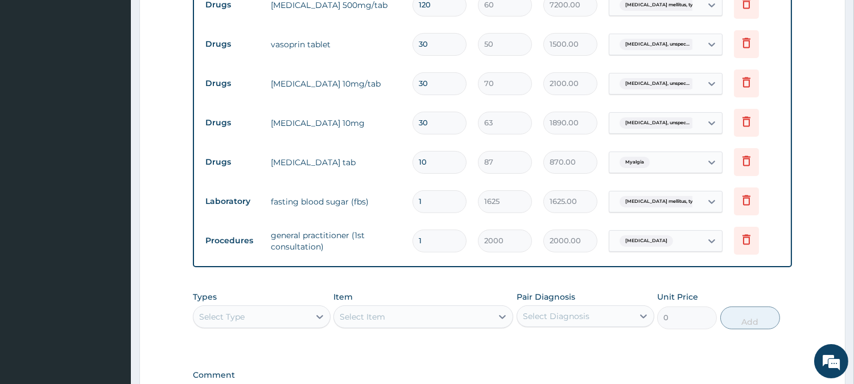
scroll to position [799, 0]
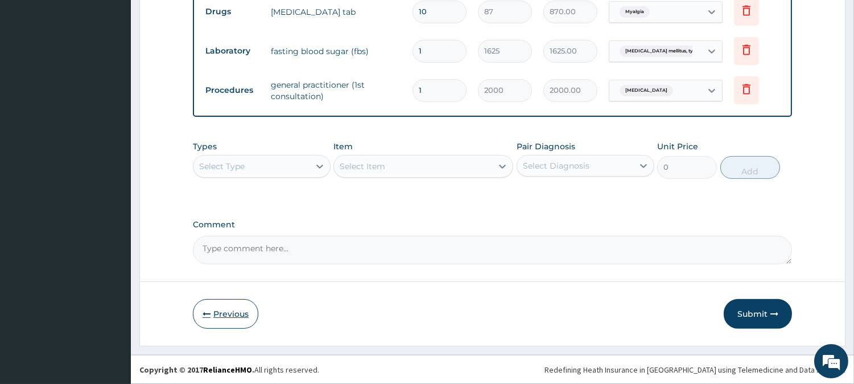
click at [229, 304] on button "Previous" at bounding box center [225, 314] width 65 height 30
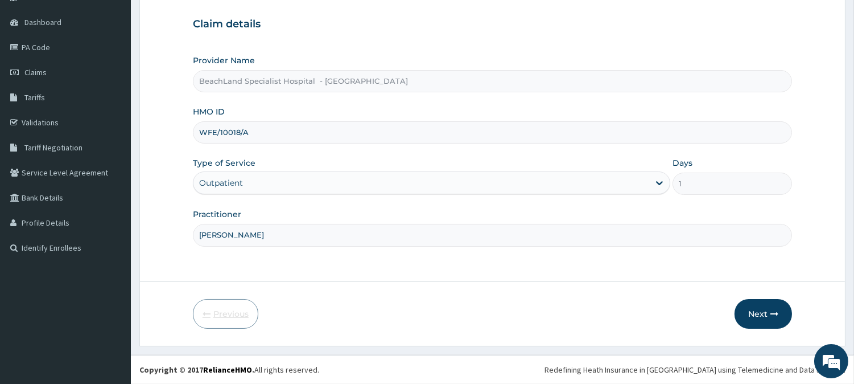
scroll to position [101, 0]
click at [255, 140] on input "WFE/10018/A" at bounding box center [492, 133] width 599 height 22
type input "W"
paste input "JBN/10125/D"
type input "JBN/10125/D"
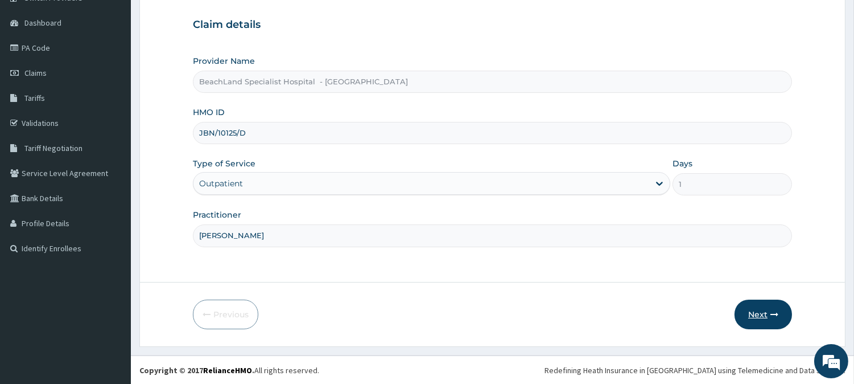
click at [750, 314] on button "Next" at bounding box center [763, 314] width 57 height 30
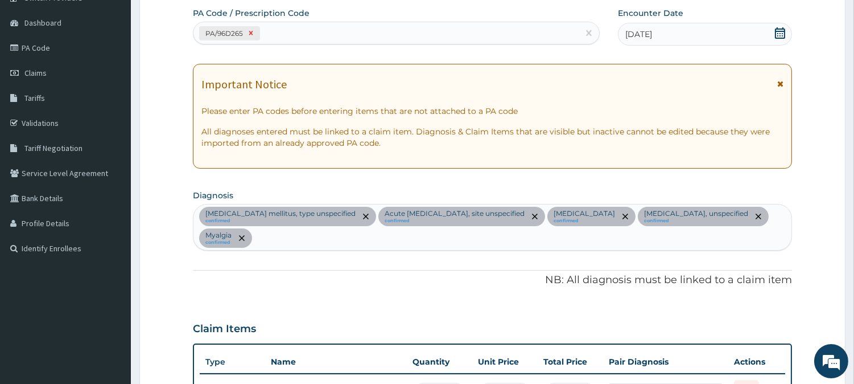
click at [249, 35] on icon at bounding box center [251, 33] width 8 height 8
click at [286, 39] on div "Enter Code(Secondary Care Only)" at bounding box center [397, 33] width 406 height 18
paste input "PA/4C5EEF"
type input "PA/4C5EEF"
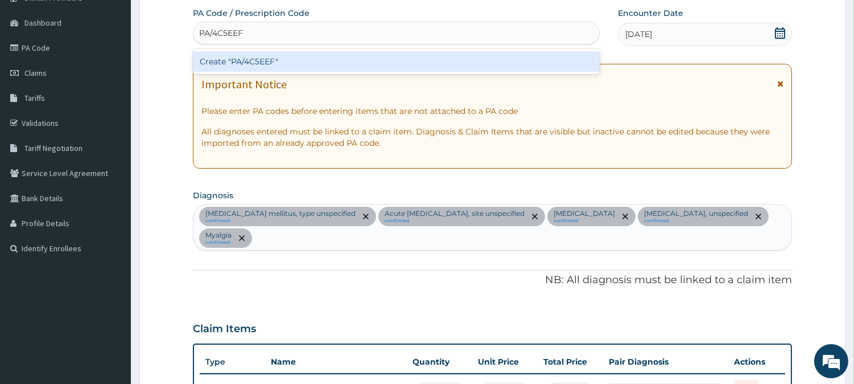
click at [287, 59] on div "Create "PA/4C5EEF"" at bounding box center [396, 61] width 407 height 20
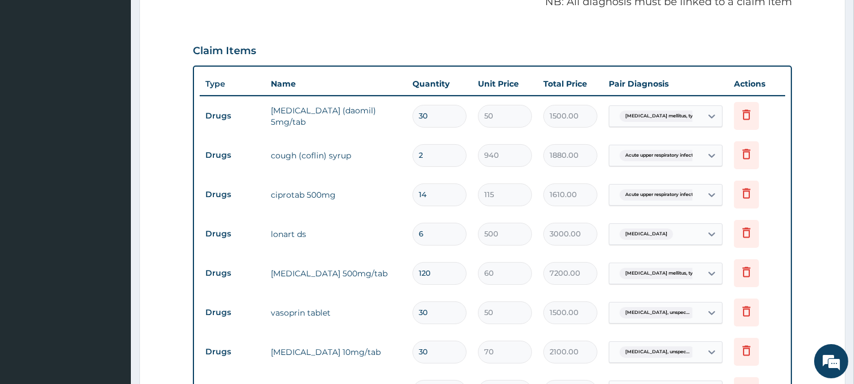
scroll to position [253, 0]
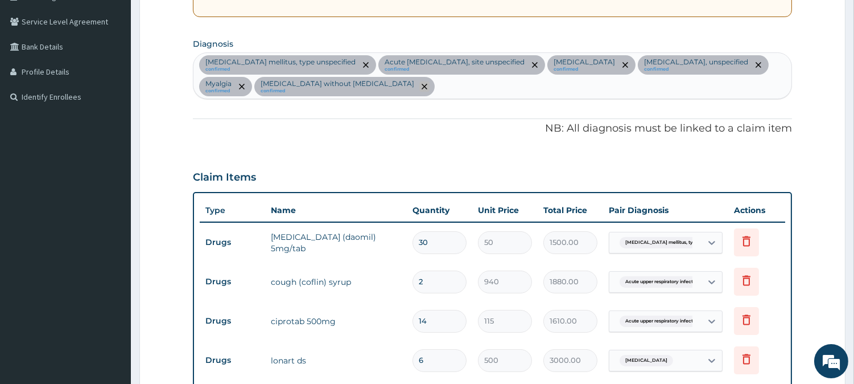
click at [430, 85] on span "remove selection option" at bounding box center [424, 86] width 10 height 10
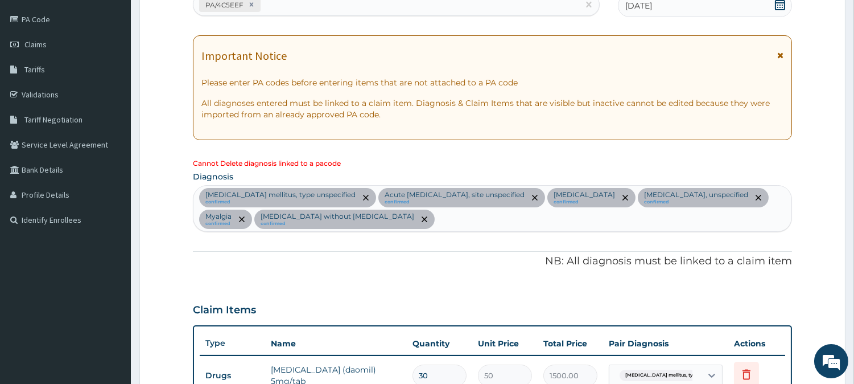
scroll to position [126, 0]
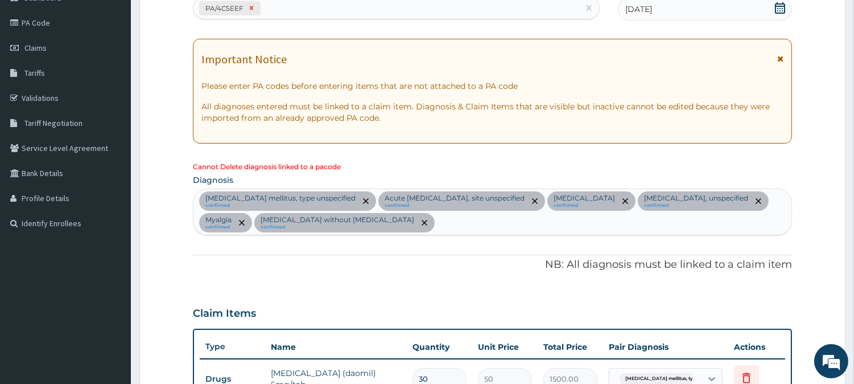
click at [250, 7] on icon at bounding box center [252, 8] width 4 height 4
type input "1"
type input "940.00"
type input "1"
type input "2000.00"
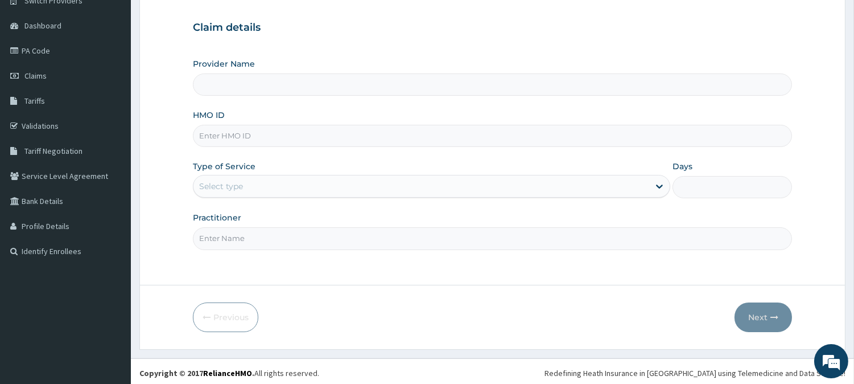
scroll to position [101, 0]
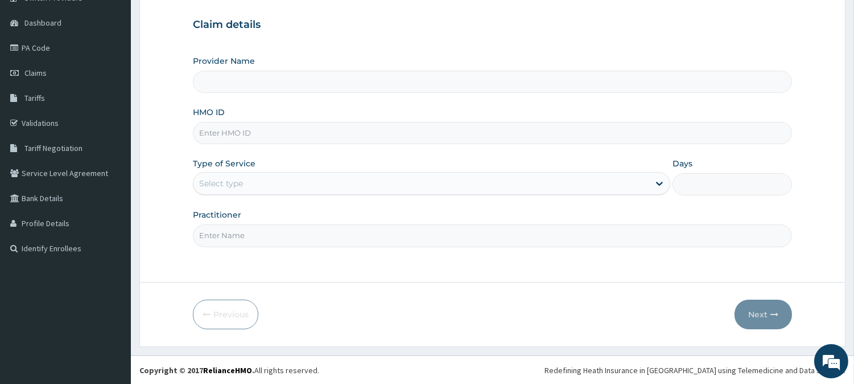
type input "BeachLand Specialist Hospital - [GEOGRAPHIC_DATA]"
click at [205, 133] on input "HMO ID" at bounding box center [492, 133] width 599 height 22
paste input "JBN/10125/D"
type input "JBN/10125/D"
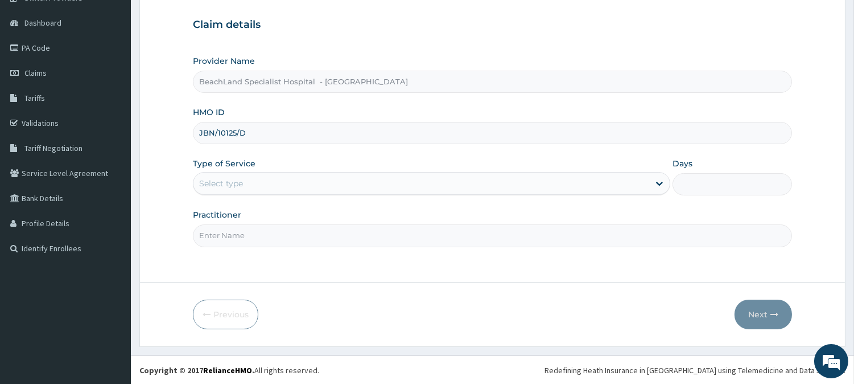
click at [260, 179] on div "Select type" at bounding box center [422, 183] width 456 height 18
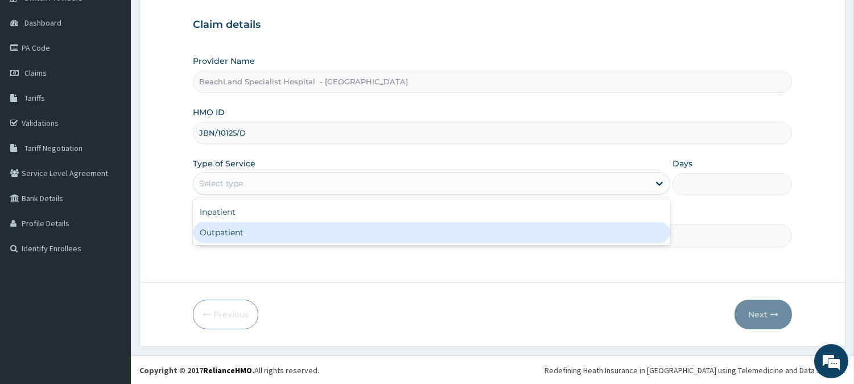
click at [272, 228] on div "Outpatient" at bounding box center [432, 232] width 478 height 20
type input "1"
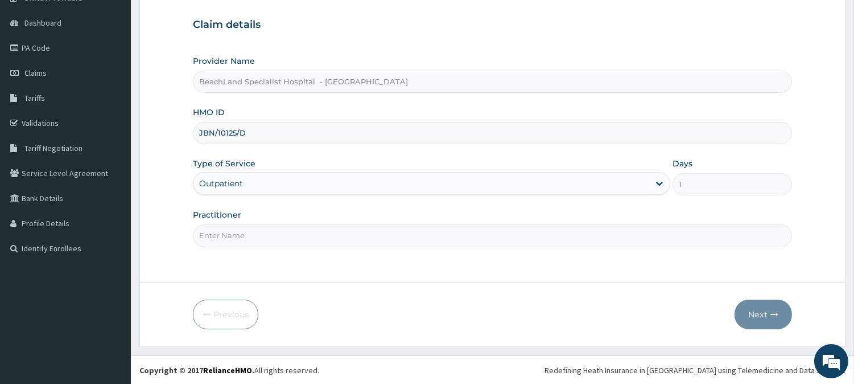
click at [272, 229] on input "Practitioner" at bounding box center [492, 235] width 599 height 22
type input "[PERSON_NAME]"
click at [756, 308] on button "Next" at bounding box center [763, 314] width 57 height 30
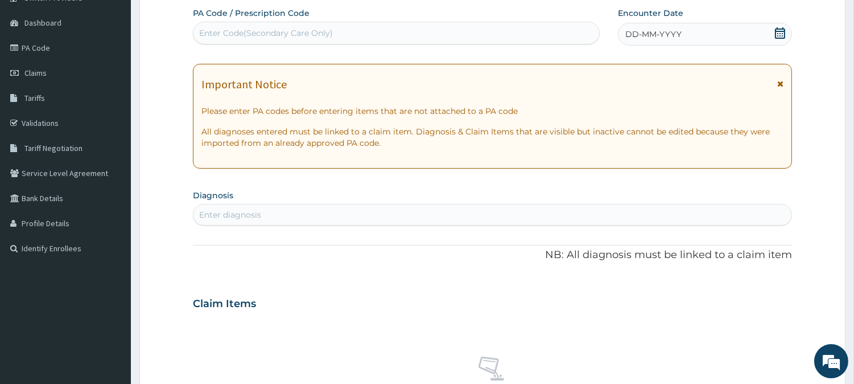
click at [243, 30] on div "Enter Code(Secondary Care Only)" at bounding box center [266, 32] width 134 height 11
paste input "PA/4C5EEF"
type input "PA/4C5EEF"
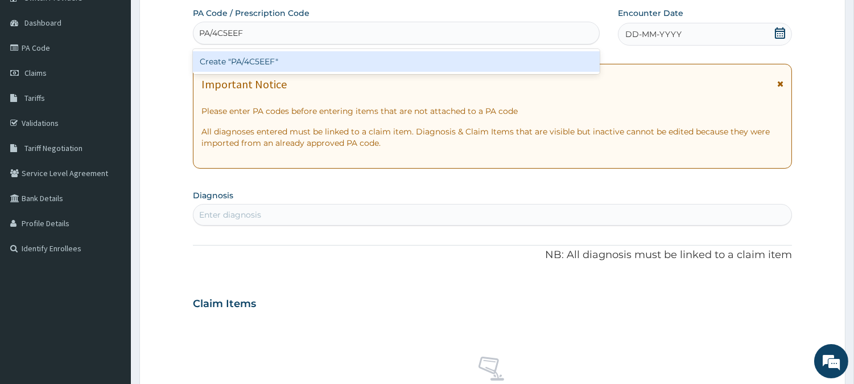
click at [265, 64] on div "Create "PA/4C5EEF"" at bounding box center [396, 61] width 407 height 20
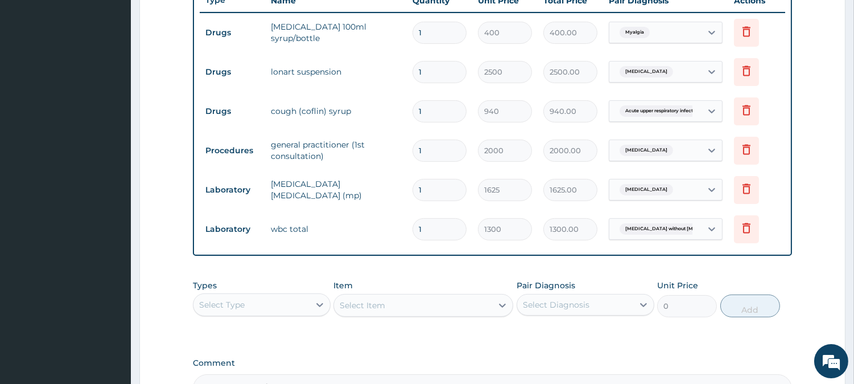
scroll to position [579, 0]
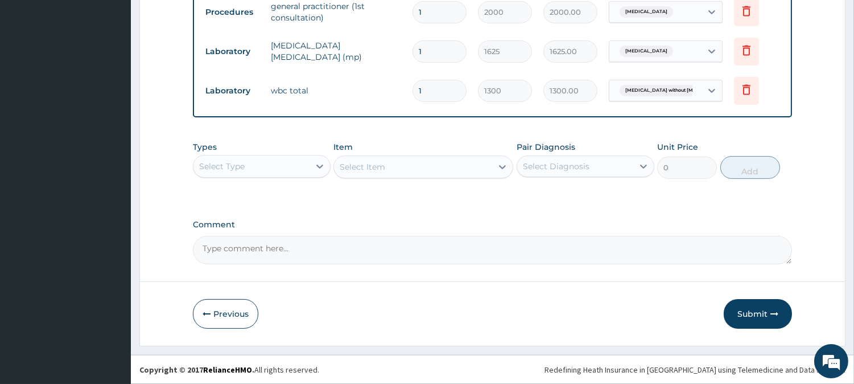
click at [744, 313] on button "Submit" at bounding box center [758, 314] width 68 height 30
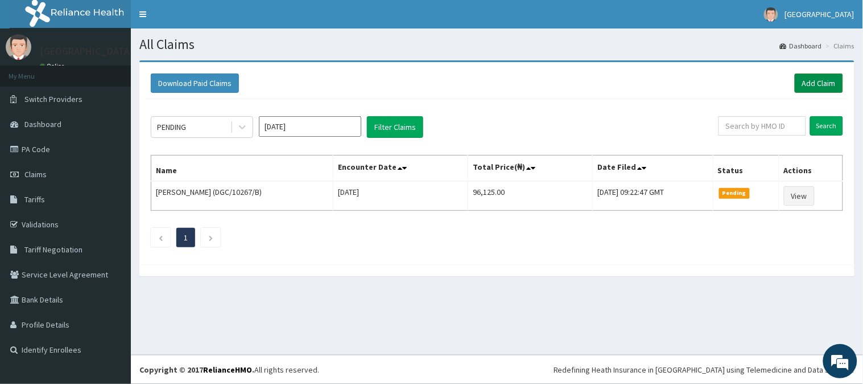
click at [822, 84] on link "Add Claim" at bounding box center [819, 82] width 48 height 19
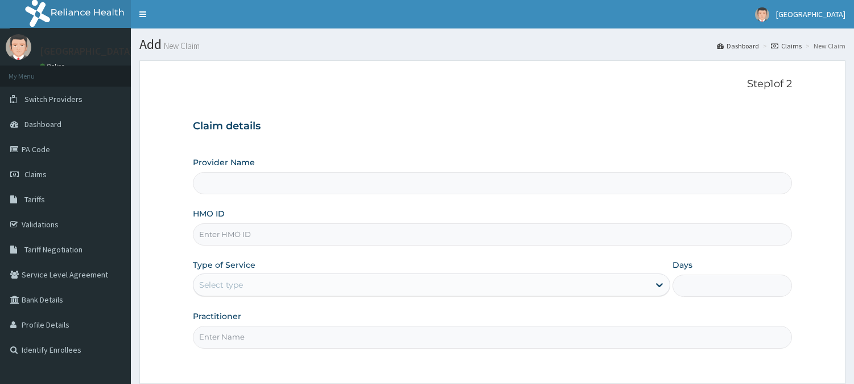
type input "BeachLand Specialist Hospital - Annex"
click at [252, 240] on input "HMO ID" at bounding box center [492, 234] width 599 height 22
paste input "TLF/10007/A"
type input "TLF/10007/A"
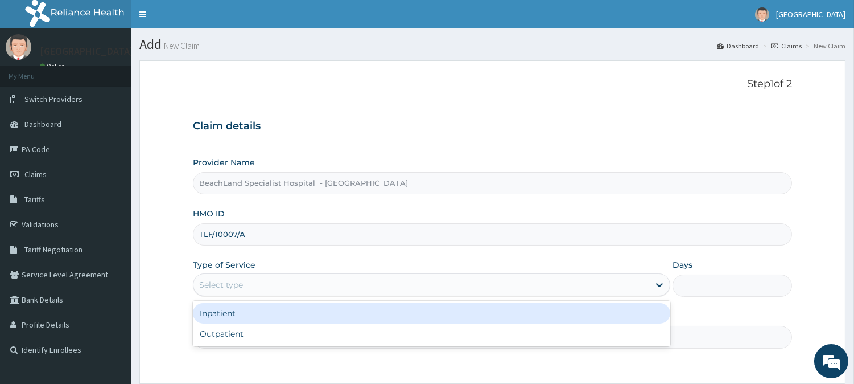
drag, startPoint x: 229, startPoint y: 285, endPoint x: 236, endPoint y: 308, distance: 24.3
click at [229, 285] on div "Select type" at bounding box center [221, 284] width 44 height 11
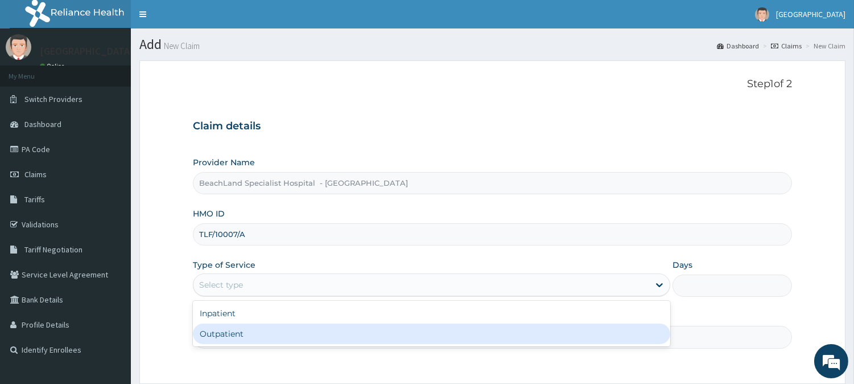
click at [237, 328] on div "Outpatient" at bounding box center [432, 333] width 478 height 20
type input "1"
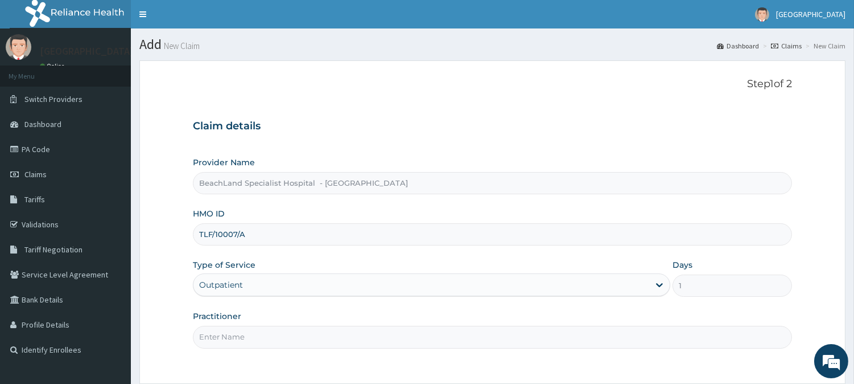
click at [237, 338] on input "Practitioner" at bounding box center [492, 337] width 599 height 22
type input "DR.AJALA"
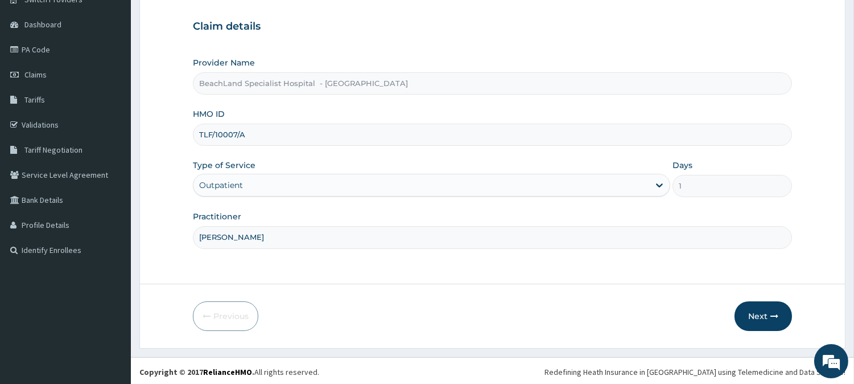
scroll to position [101, 0]
click at [760, 305] on button "Next" at bounding box center [763, 314] width 57 height 30
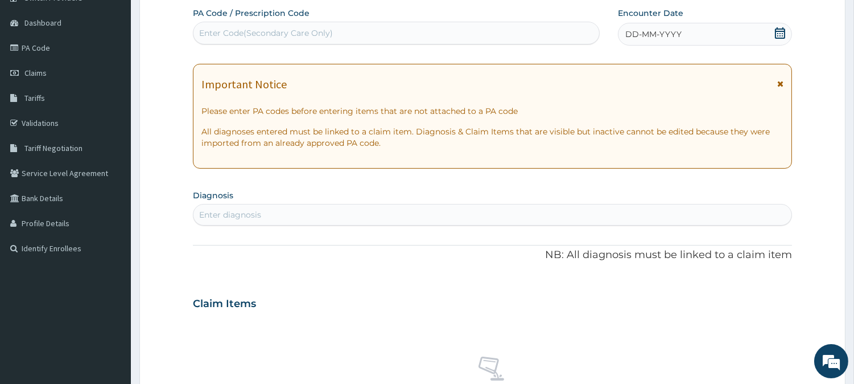
click at [274, 34] on div "Enter Code(Secondary Care Only)" at bounding box center [266, 32] width 134 height 11
paste input "PA/DB89F1"
type input "PA/DB89F1"
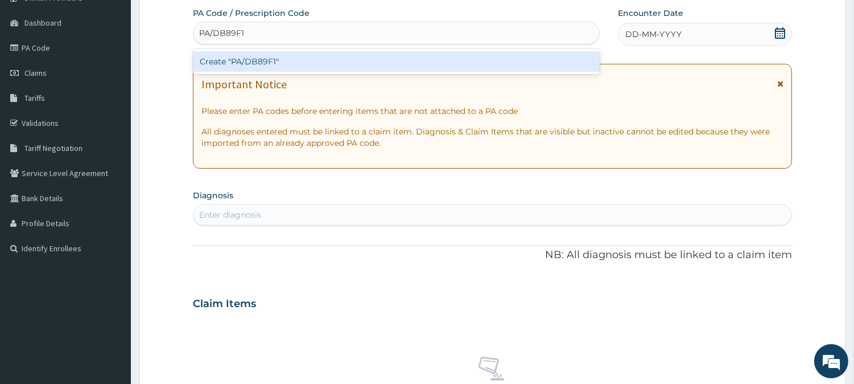
click at [281, 56] on div "Create "PA/DB89F1"" at bounding box center [396, 61] width 407 height 20
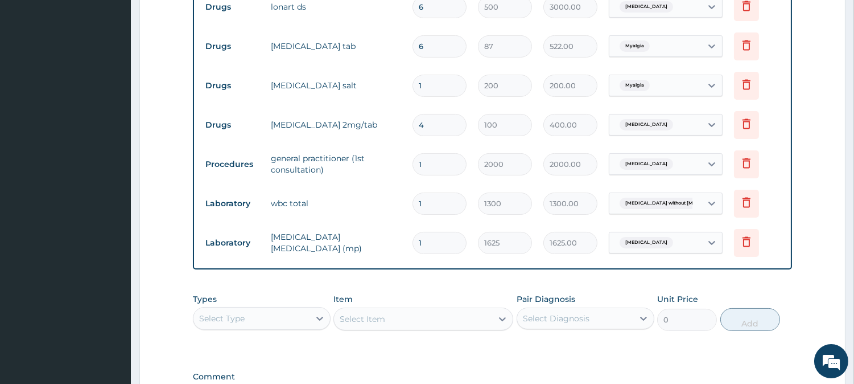
scroll to position [619, 0]
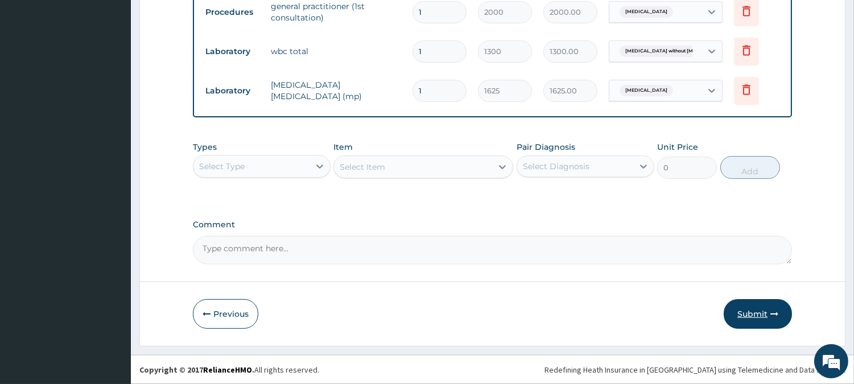
click at [755, 315] on button "Submit" at bounding box center [758, 314] width 68 height 30
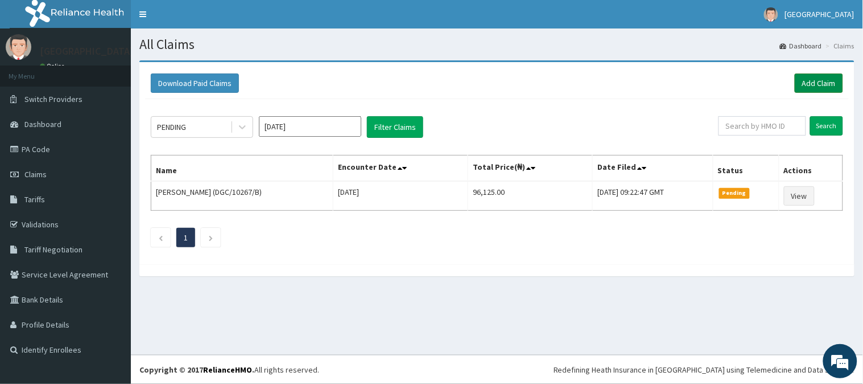
click at [804, 80] on link "Add Claim" at bounding box center [819, 82] width 48 height 19
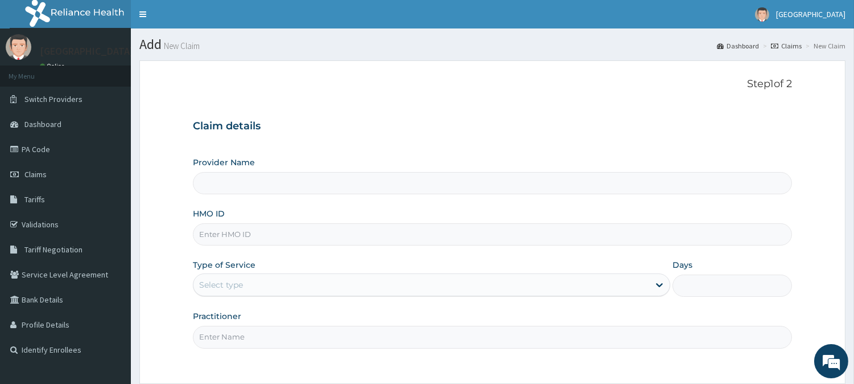
type input "BeachLand Specialist Hospital - [GEOGRAPHIC_DATA]"
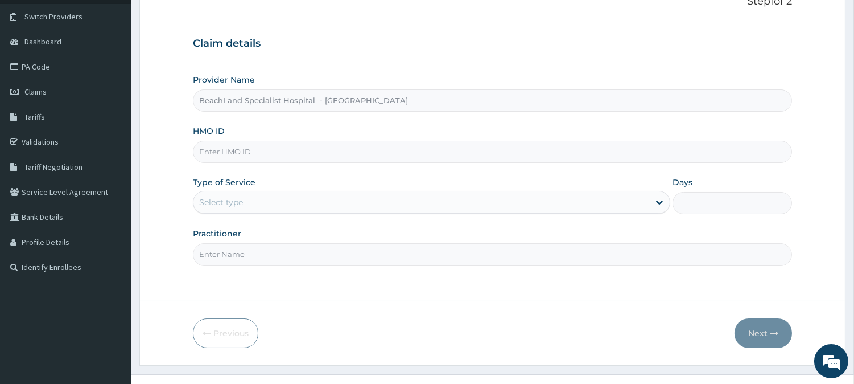
scroll to position [101, 0]
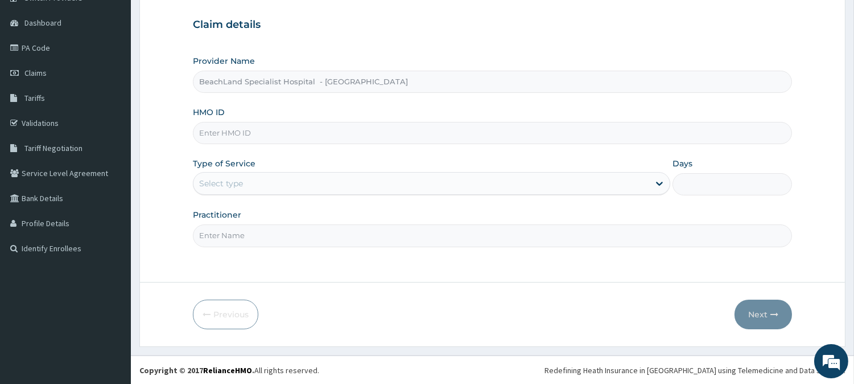
click at [311, 138] on input "HMO ID" at bounding box center [492, 133] width 599 height 22
paste input "RSJ/10038/E"
type input "RSJ/10038/E"
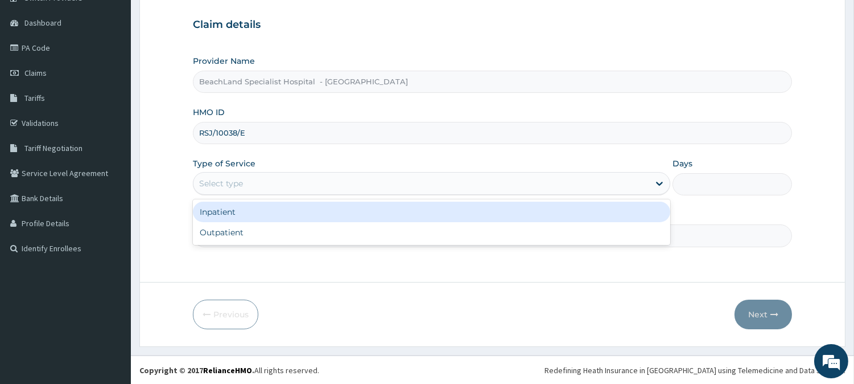
click at [289, 188] on div "Select type" at bounding box center [422, 183] width 456 height 18
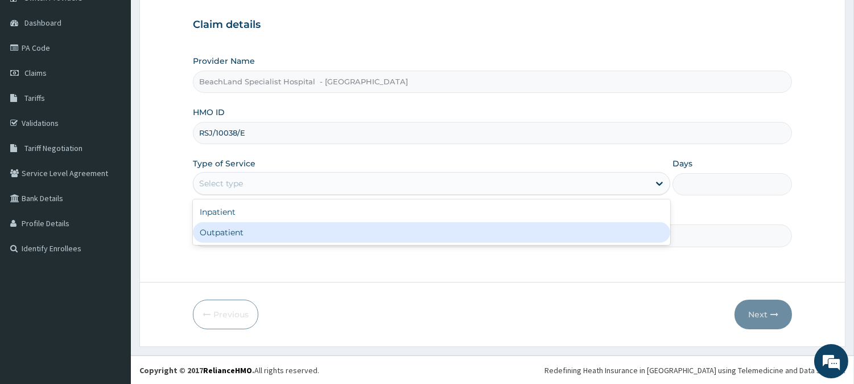
click at [283, 241] on div "Outpatient" at bounding box center [432, 232] width 478 height 20
type input "1"
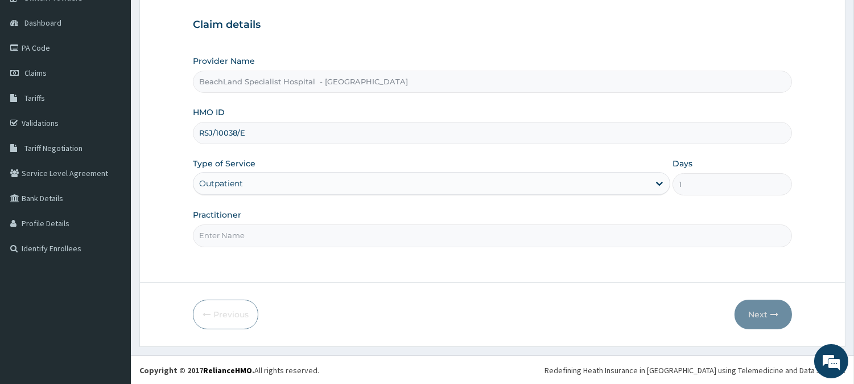
click at [282, 241] on input "Practitioner" at bounding box center [492, 235] width 599 height 22
type input "DR VICTORY"
click at [771, 310] on icon "button" at bounding box center [775, 314] width 8 height 8
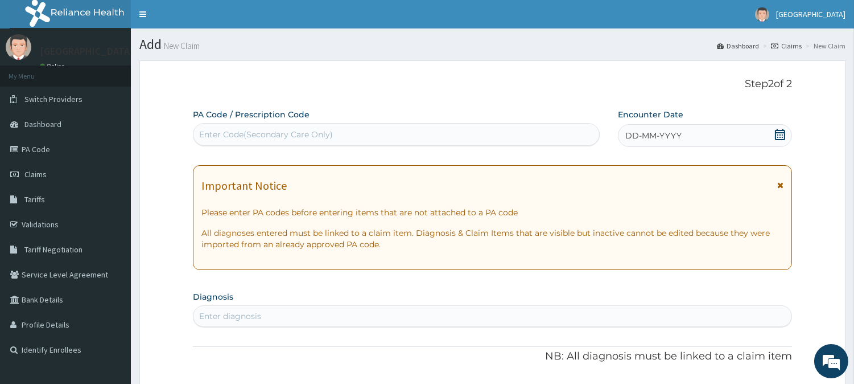
click at [321, 135] on div "Enter Code(Secondary Care Only)" at bounding box center [266, 134] width 134 height 11
paste input "PA/0A55DC"
type input "PA/0A55DC"
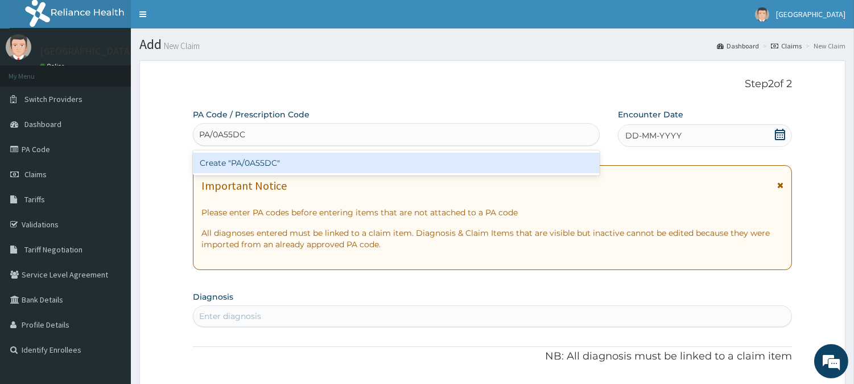
click at [328, 161] on div "Create "PA/0A55DC"" at bounding box center [396, 163] width 407 height 20
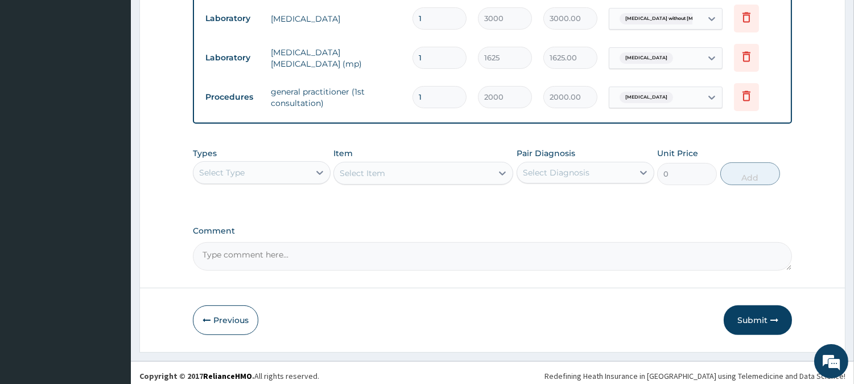
scroll to position [663, 0]
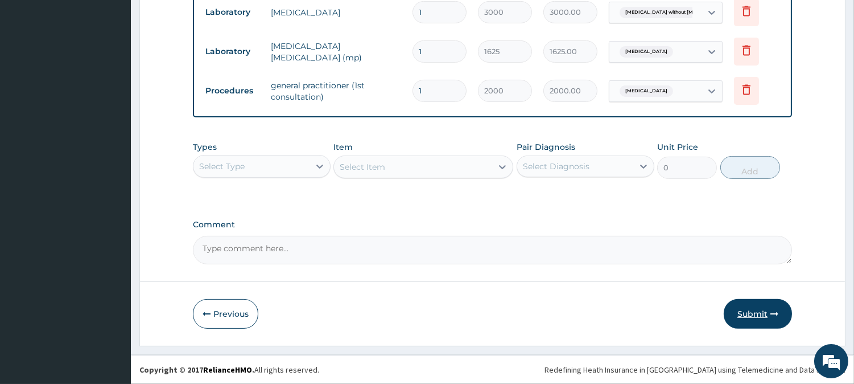
click at [760, 315] on button "Submit" at bounding box center [758, 314] width 68 height 30
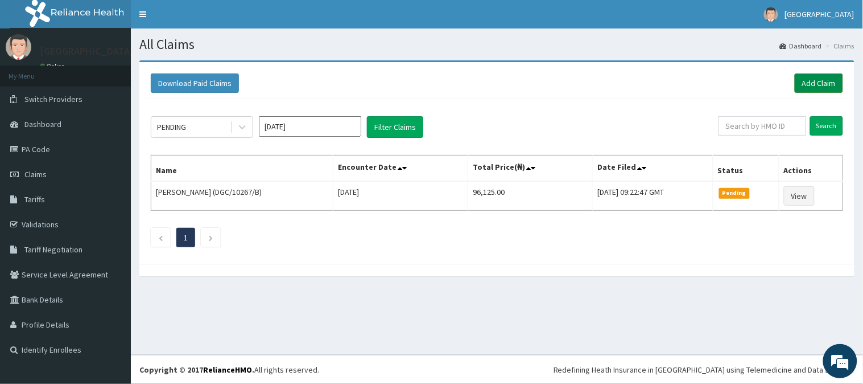
click at [831, 83] on link "Add Claim" at bounding box center [819, 82] width 48 height 19
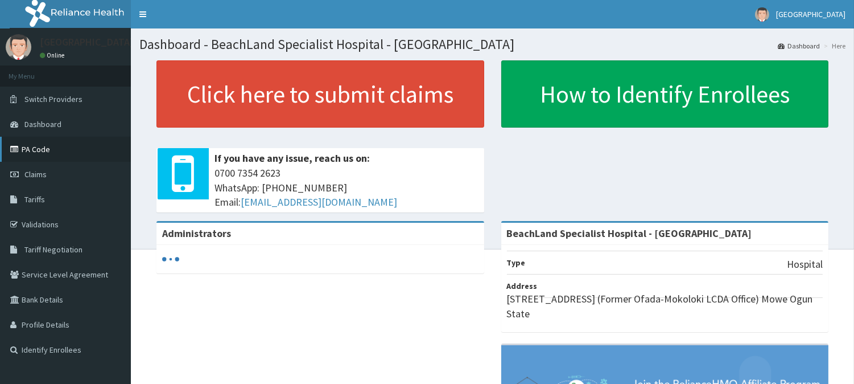
click at [38, 146] on link "PA Code" at bounding box center [65, 149] width 131 height 25
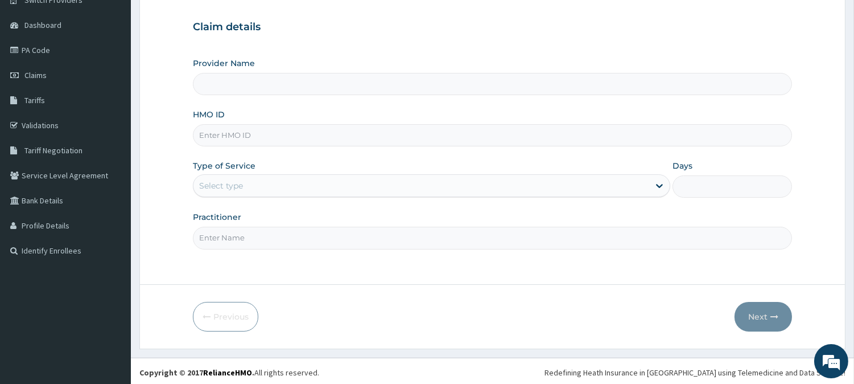
scroll to position [101, 0]
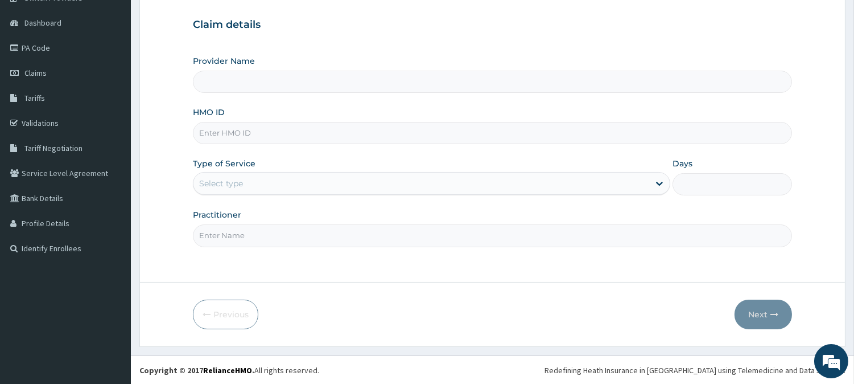
type input "BeachLand Specialist Hospital - Annex"
click at [220, 131] on input "HMO ID" at bounding box center [492, 133] width 599 height 22
paste input "WFE/10018/A"
type input "WFE/10018/A"
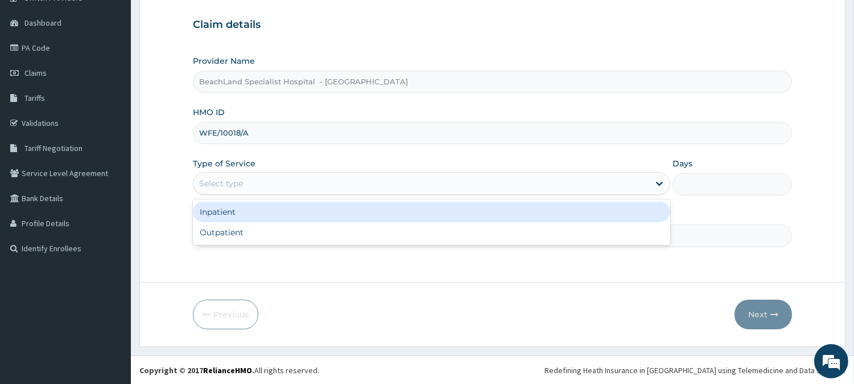
drag, startPoint x: 252, startPoint y: 186, endPoint x: 257, endPoint y: 220, distance: 35.2
click at [252, 198] on div "Provider Name BeachLand Specialist Hospital - Annex HMO ID WFE/10018/A Type of …" at bounding box center [492, 150] width 599 height 191
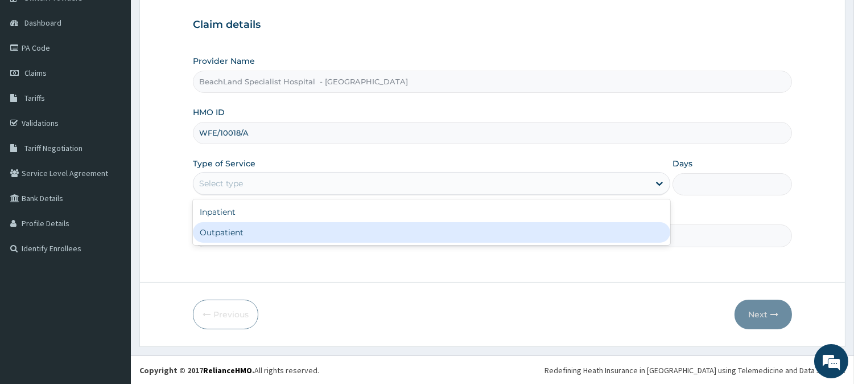
click at [257, 231] on div "Outpatient" at bounding box center [432, 232] width 478 height 20
type input "1"
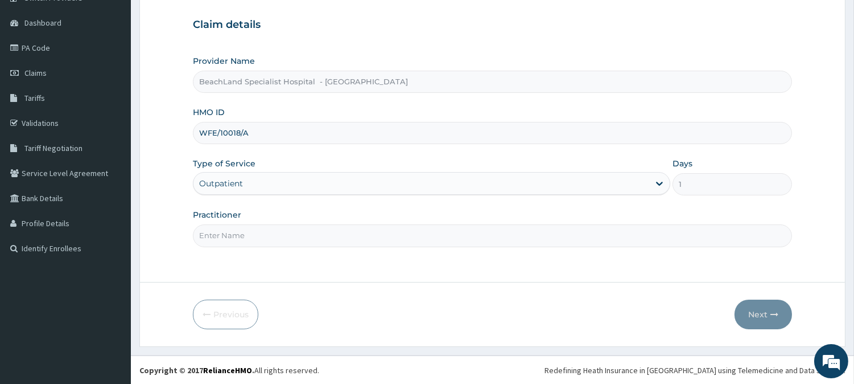
scroll to position [0, 0]
click at [236, 235] on input "Practitioner" at bounding box center [492, 235] width 599 height 22
type input "DR.AJALA"
click at [760, 312] on button "Next" at bounding box center [763, 314] width 57 height 30
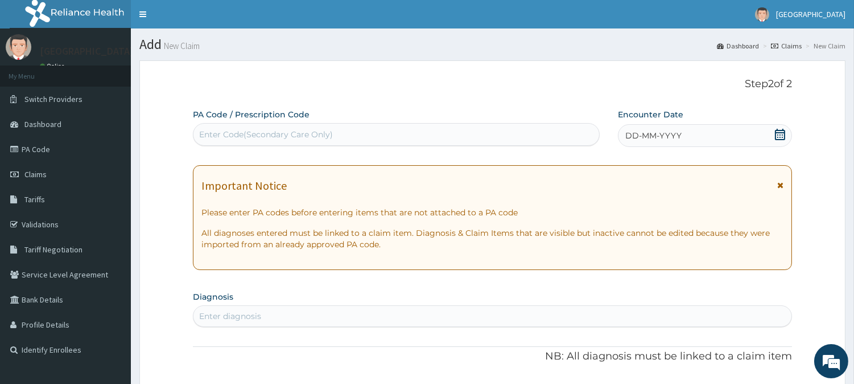
click at [250, 137] on div "Enter Code(Secondary Care Only)" at bounding box center [266, 134] width 134 height 11
paste input "PA/9E5E01"
type input "PA/9E5E01"
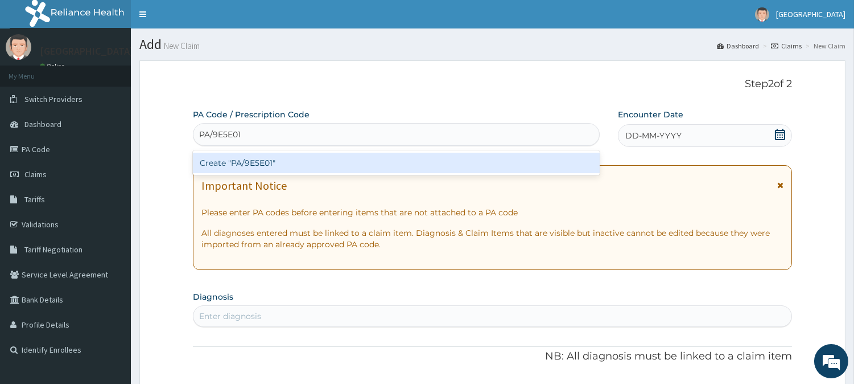
click at [264, 166] on div "Create "PA/9E5E01"" at bounding box center [396, 163] width 407 height 20
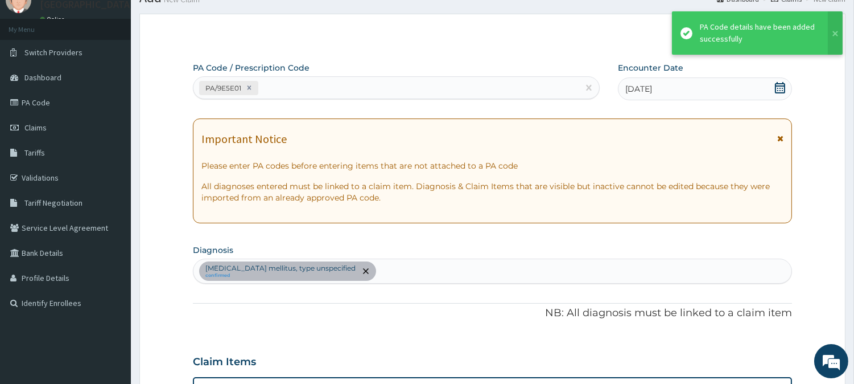
scroll to position [27, 0]
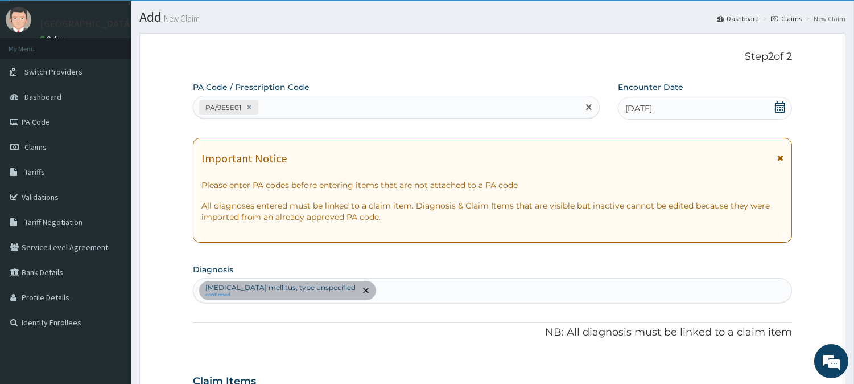
click at [323, 112] on div "PA/9E5E01" at bounding box center [386, 107] width 385 height 19
paste input "PA/96D265"
type input "PA/96D265"
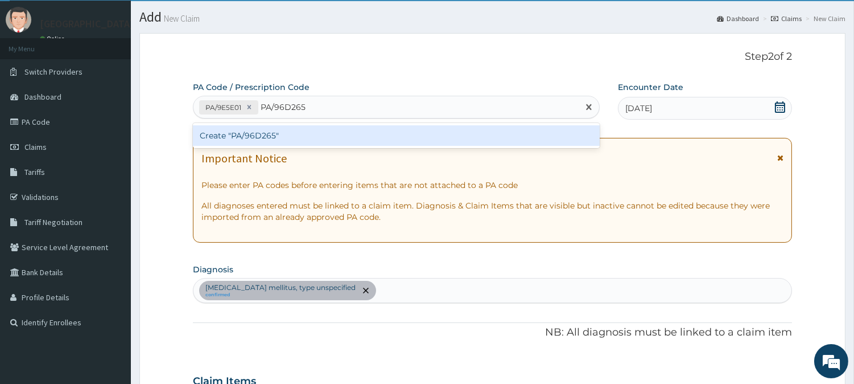
click at [286, 139] on div "Create "PA/96D265"" at bounding box center [396, 135] width 407 height 20
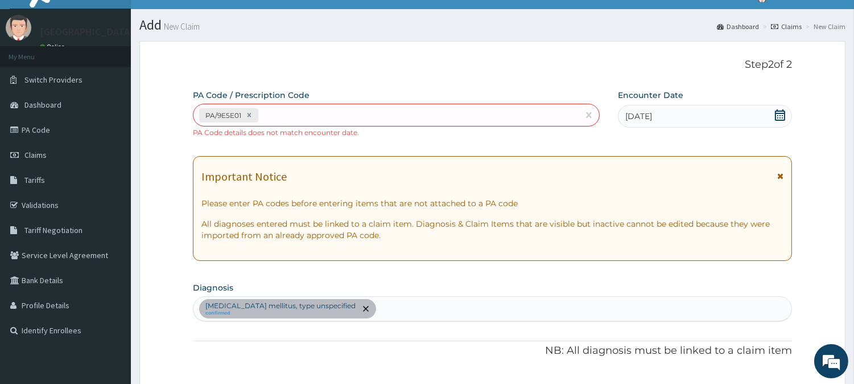
scroll to position [0, 0]
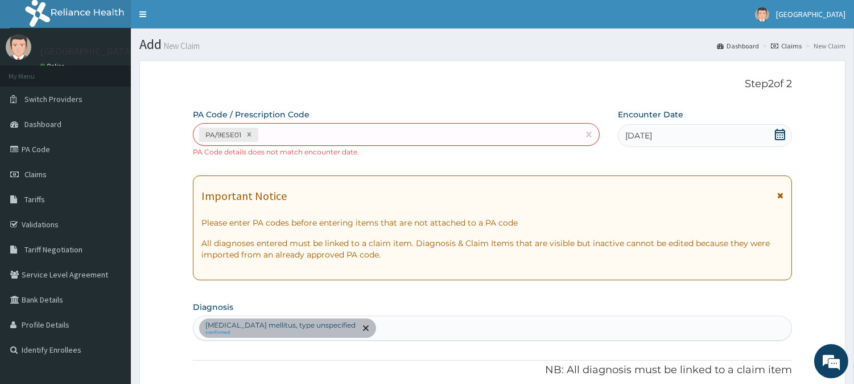
click at [266, 138] on div "PA/9E5E01" at bounding box center [386, 134] width 385 height 19
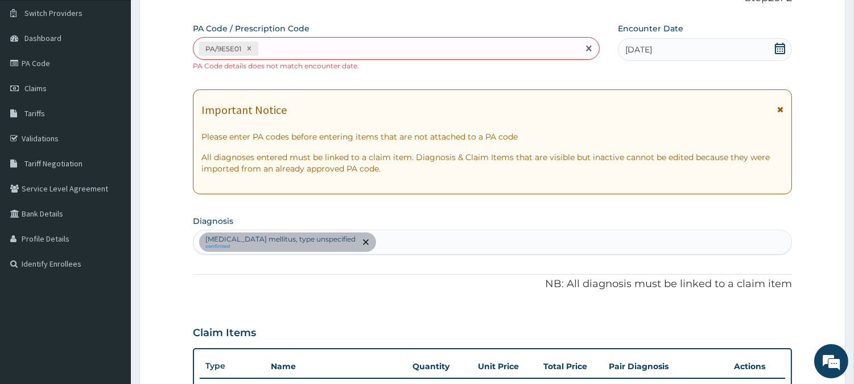
scroll to position [63, 0]
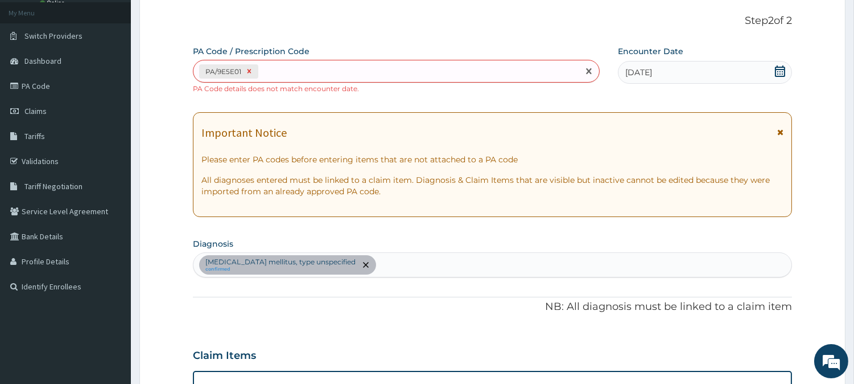
click at [250, 74] on icon at bounding box center [249, 71] width 8 height 8
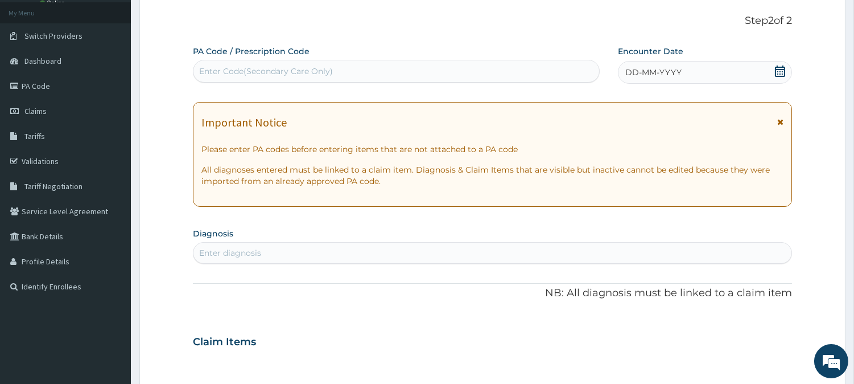
click at [251, 74] on div "Enter Code(Secondary Care Only)" at bounding box center [266, 70] width 134 height 11
paste input "PA/96D265"
type input "PA/96D265"
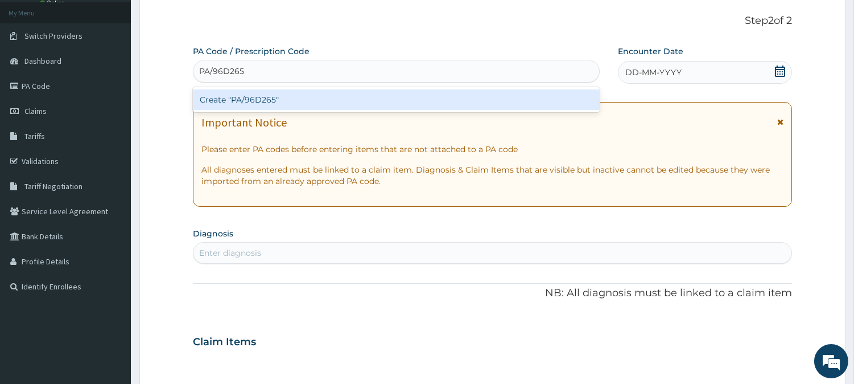
click at [257, 94] on div "Create "PA/96D265"" at bounding box center [396, 99] width 407 height 20
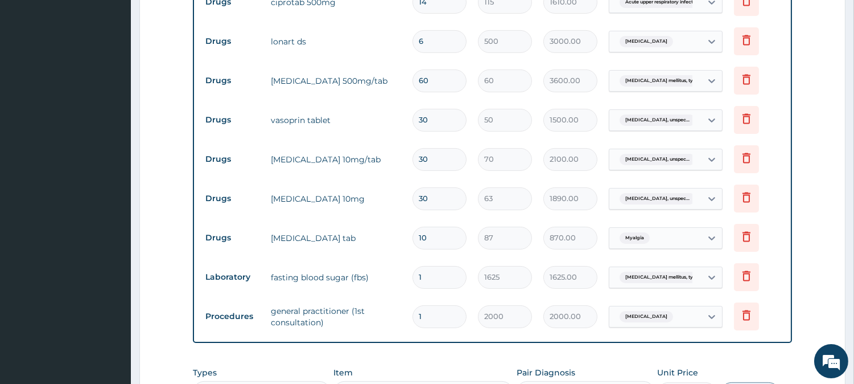
scroll to position [508, 0]
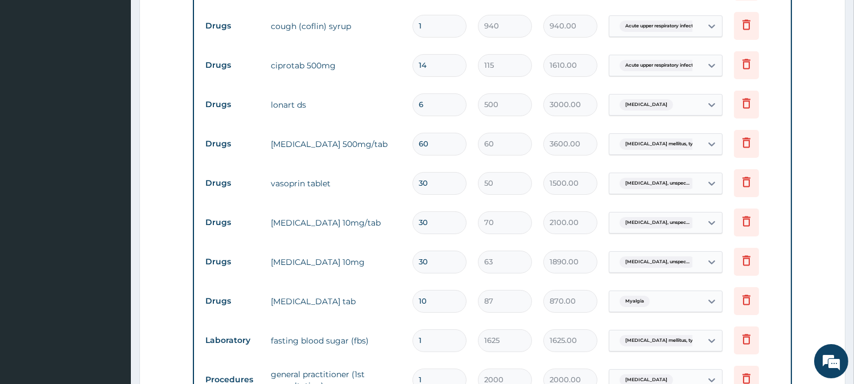
click at [430, 64] on input "14" at bounding box center [440, 65] width 54 height 22
type input "1"
type input "115.00"
type input "10"
type input "1150.00"
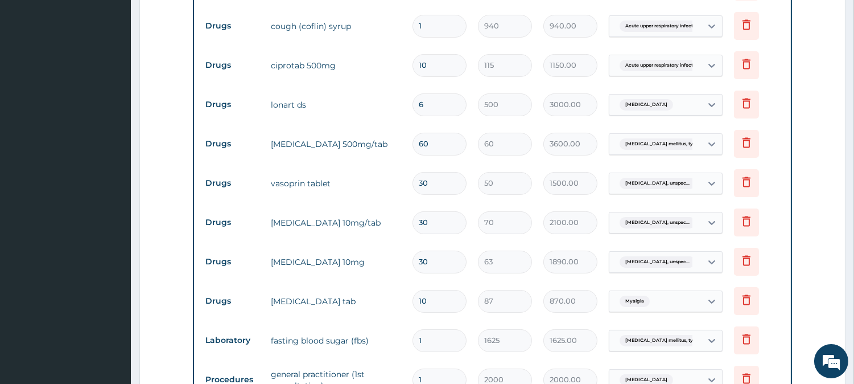
type input "10"
click at [566, 78] on td "1150.00" at bounding box center [570, 65] width 65 height 34
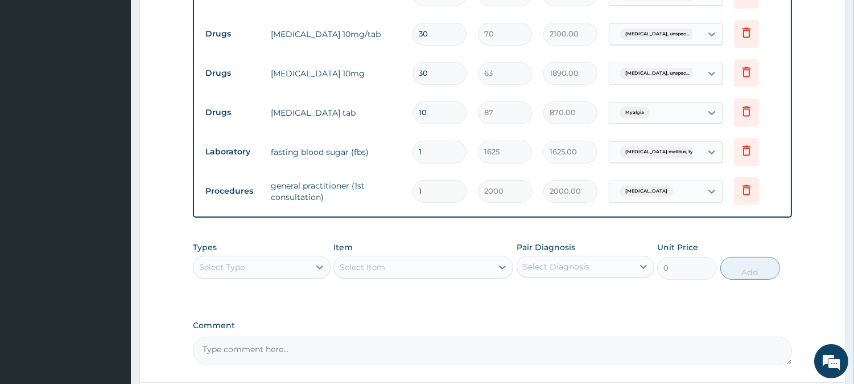
scroll to position [698, 0]
click at [435, 27] on input "30" at bounding box center [440, 33] width 54 height 22
type input "3"
type input "210.00"
type input "0.00"
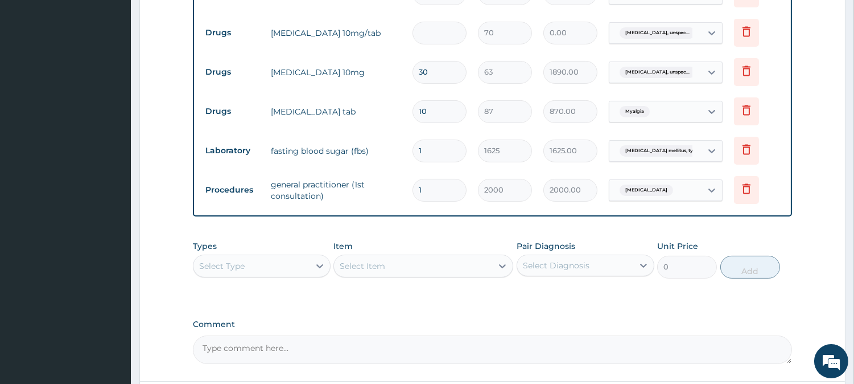
type input "2"
type input "140.00"
type input "28"
type input "1960.00"
type input "28"
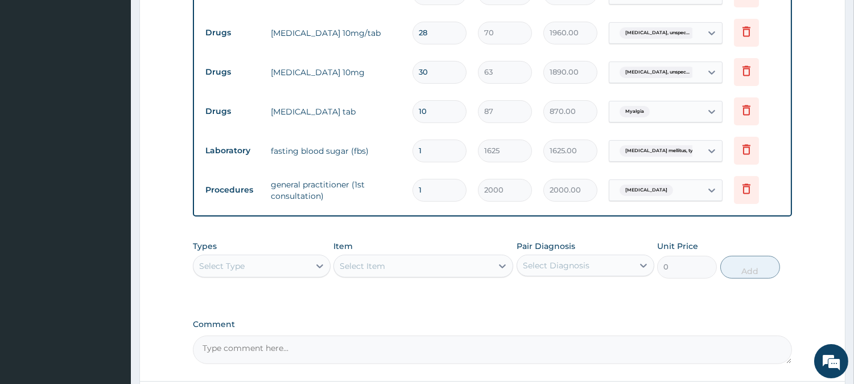
click at [447, 57] on td "30" at bounding box center [439, 72] width 65 height 34
click at [446, 75] on input "30" at bounding box center [440, 72] width 54 height 22
type input "3"
type input "189.00"
type input "0.00"
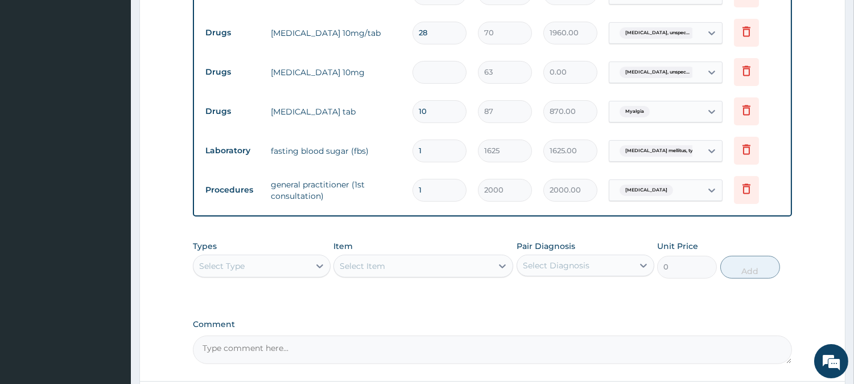
type input "2"
type input "126.00"
type input "28"
type input "1764.00"
type input "28"
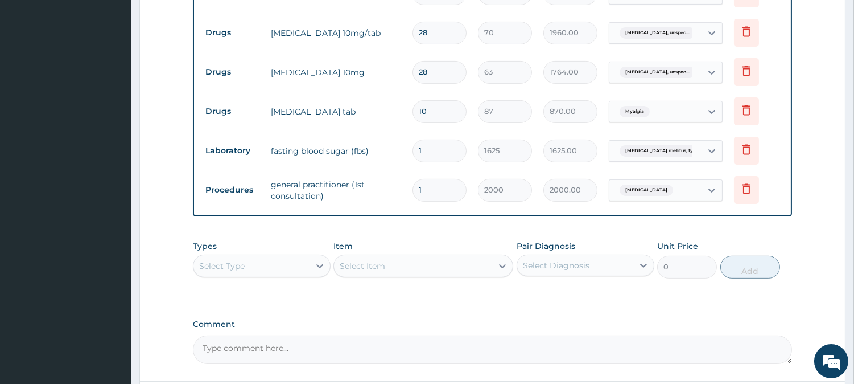
click at [533, 88] on td "63" at bounding box center [504, 72] width 65 height 34
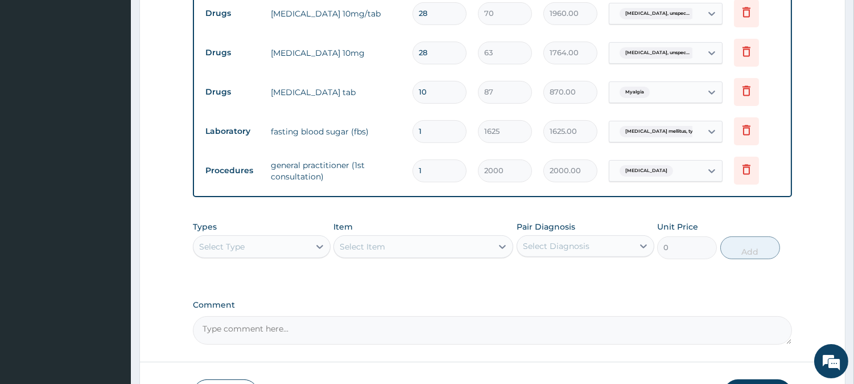
scroll to position [799, 0]
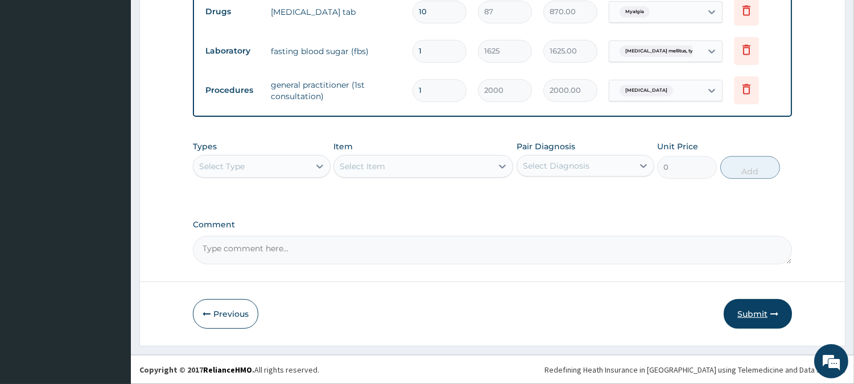
click at [770, 315] on button "Submit" at bounding box center [758, 314] width 68 height 30
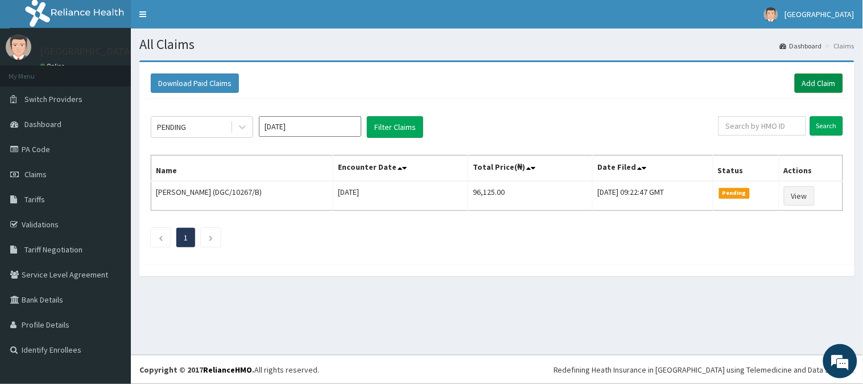
click at [807, 82] on link "Add Claim" at bounding box center [819, 82] width 48 height 19
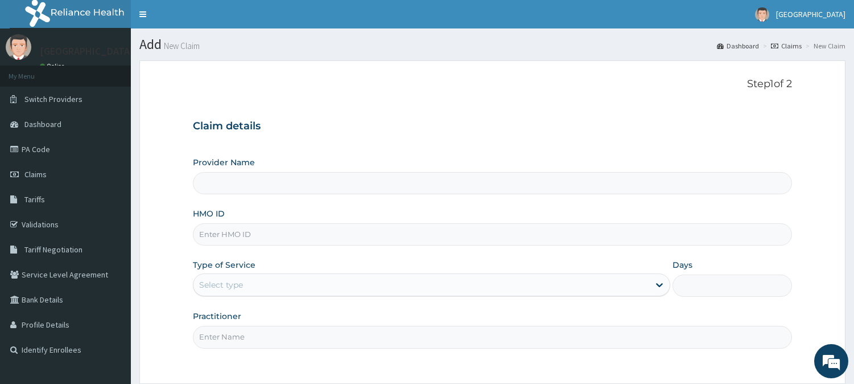
type input "BeachLand Specialist Hospital - [GEOGRAPHIC_DATA]"
click at [239, 230] on input "HMO ID" at bounding box center [492, 234] width 599 height 22
paste input "WFE/10018/A"
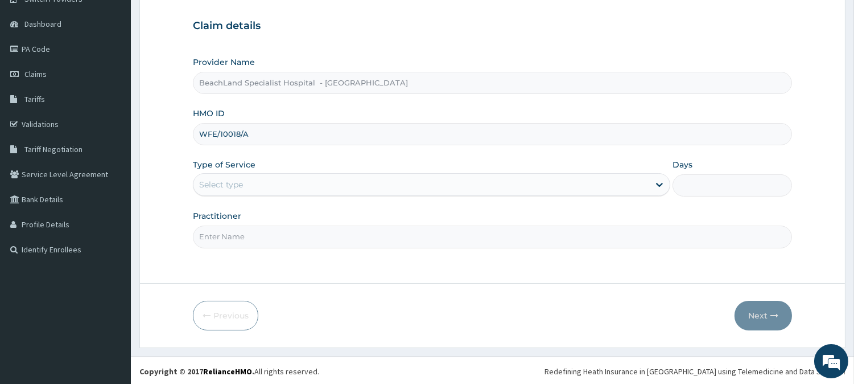
scroll to position [101, 0]
type input "WFE/10018/A"
click at [248, 182] on div "Select type" at bounding box center [422, 183] width 456 height 18
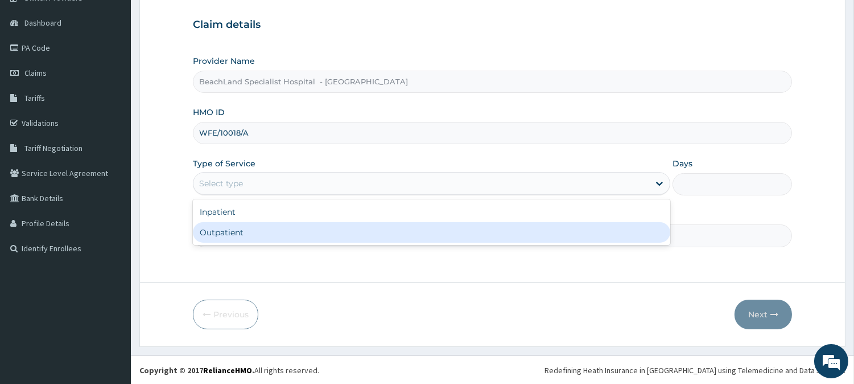
click at [265, 234] on div "Outpatient" at bounding box center [432, 232] width 478 height 20
type input "1"
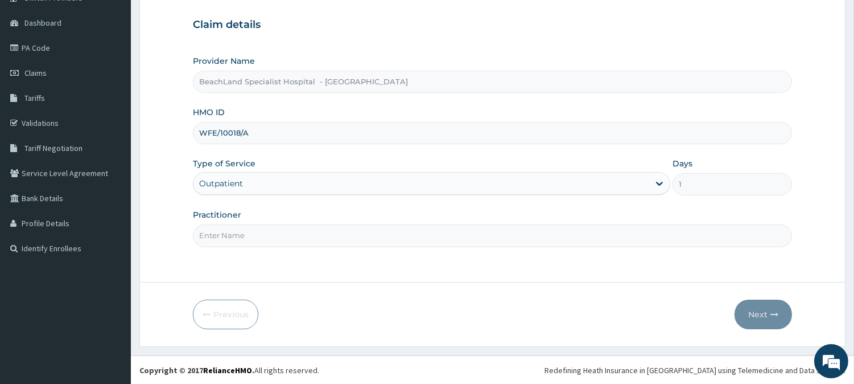
click at [265, 235] on input "Practitioner" at bounding box center [492, 235] width 599 height 22
type input "DR.AJALA"
click at [762, 313] on button "Next" at bounding box center [763, 314] width 57 height 30
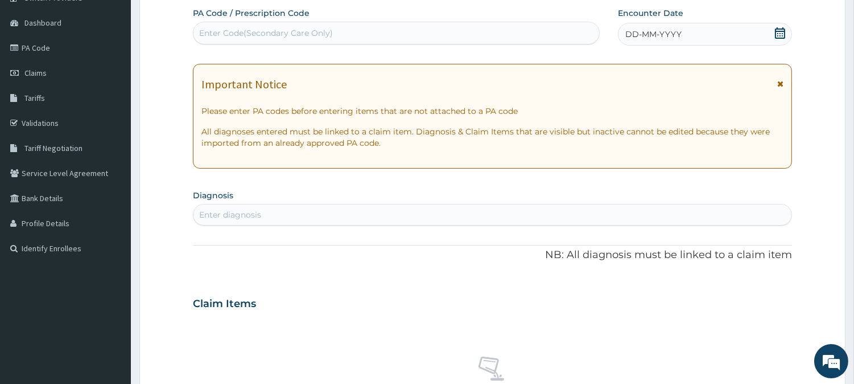
click at [372, 35] on div "Enter Code(Secondary Care Only)" at bounding box center [397, 33] width 406 height 18
paste input "PA/9E5E01"
type input "PA/9E5E01"
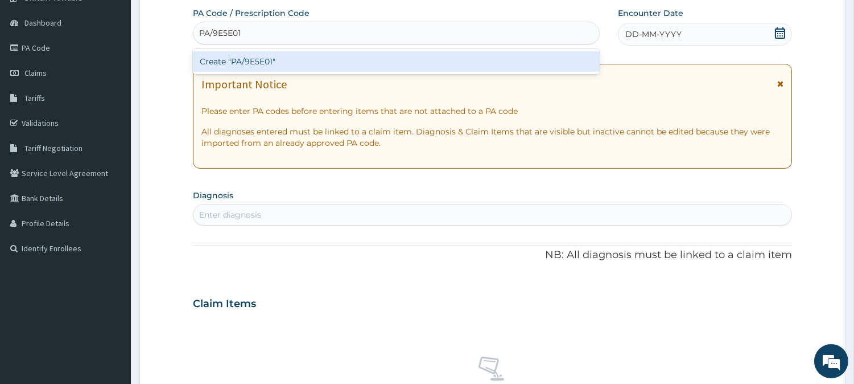
click at [363, 59] on div "Create "PA/9E5E01"" at bounding box center [396, 61] width 407 height 20
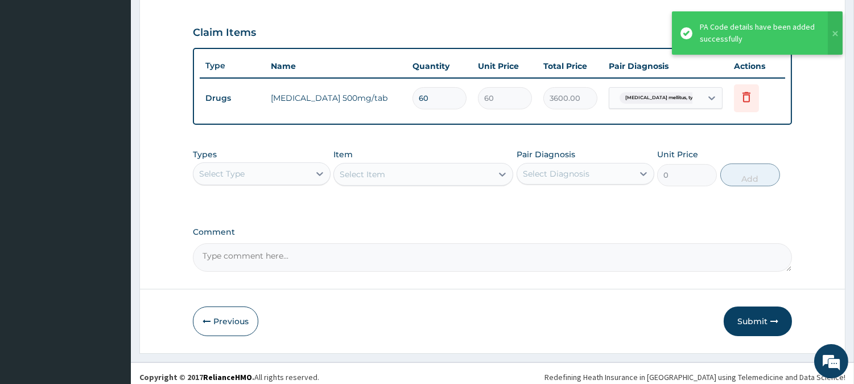
scroll to position [382, 0]
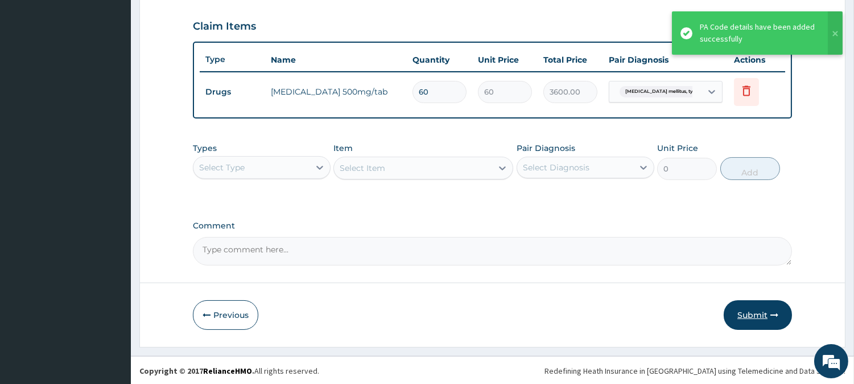
click at [758, 307] on button "Submit" at bounding box center [758, 315] width 68 height 30
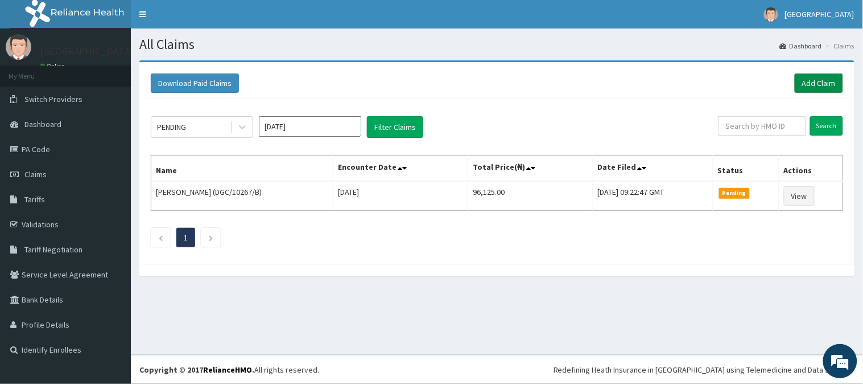
click at [804, 79] on link "Add Claim" at bounding box center [819, 82] width 48 height 19
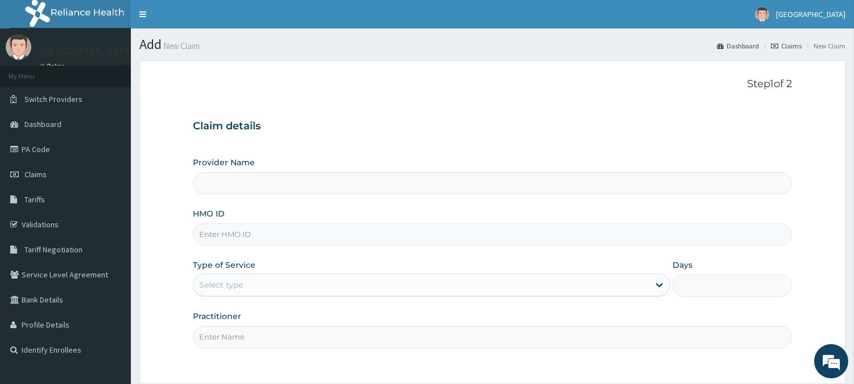
type input "BeachLand Specialist Hospital - [GEOGRAPHIC_DATA]"
click at [61, 176] on link "Claims" at bounding box center [65, 174] width 131 height 25
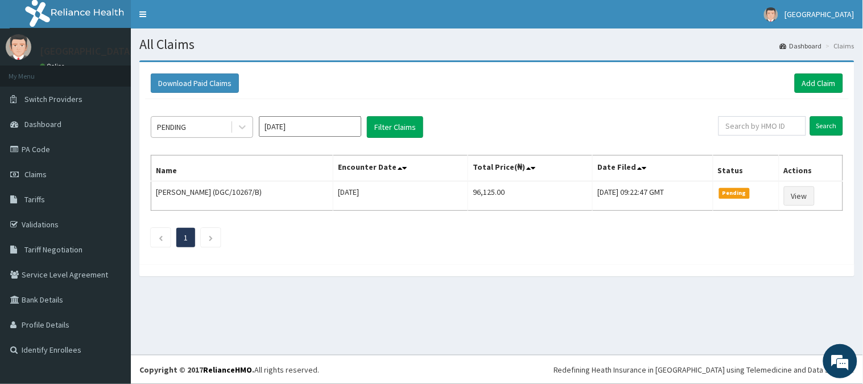
click at [212, 131] on div "PENDING" at bounding box center [190, 127] width 79 height 18
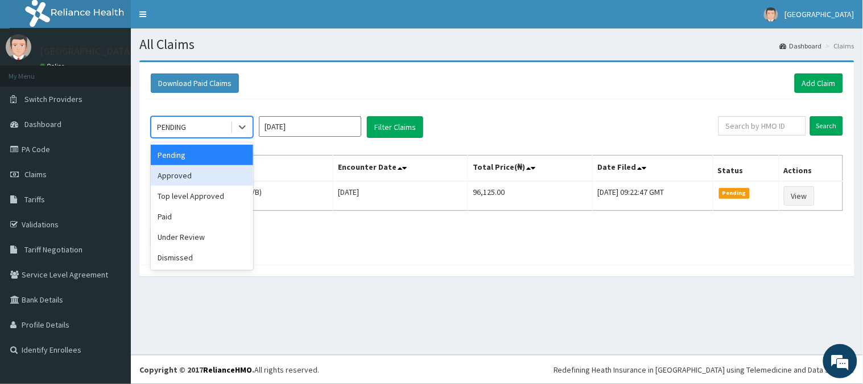
click at [205, 174] on div "Approved" at bounding box center [202, 175] width 102 height 20
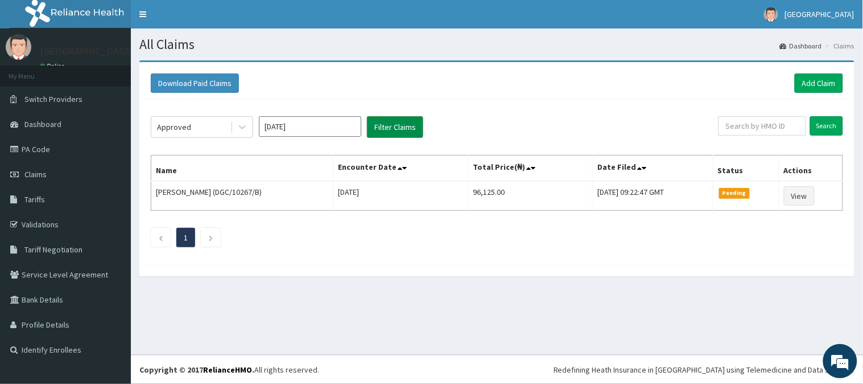
click at [389, 128] on button "Filter Claims" at bounding box center [395, 127] width 56 height 22
